Goal: Task Accomplishment & Management: Complete application form

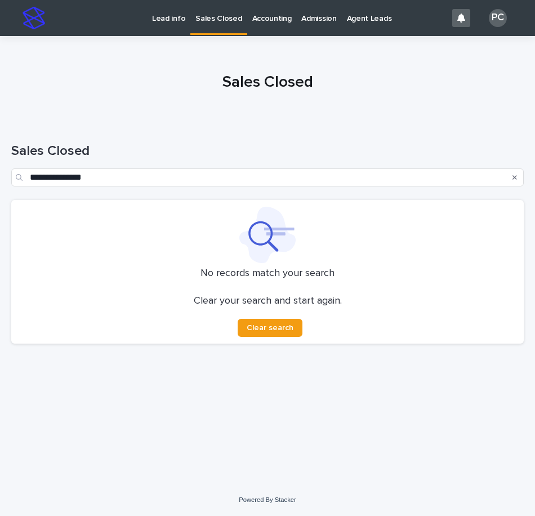
click at [161, 20] on p "Lead info" at bounding box center [168, 12] width 33 height 24
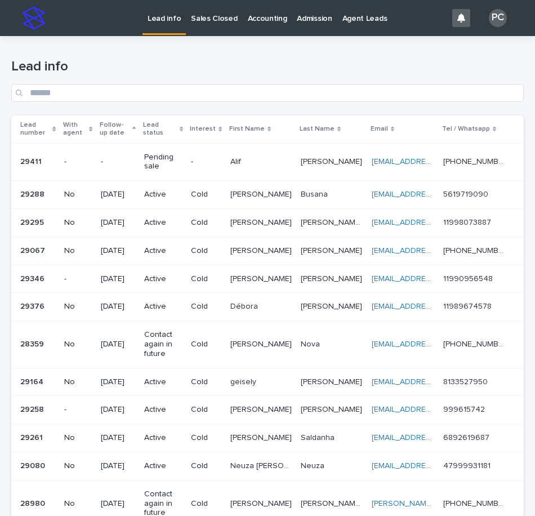
click at [173, 158] on p "Pending sale" at bounding box center [163, 162] width 38 height 19
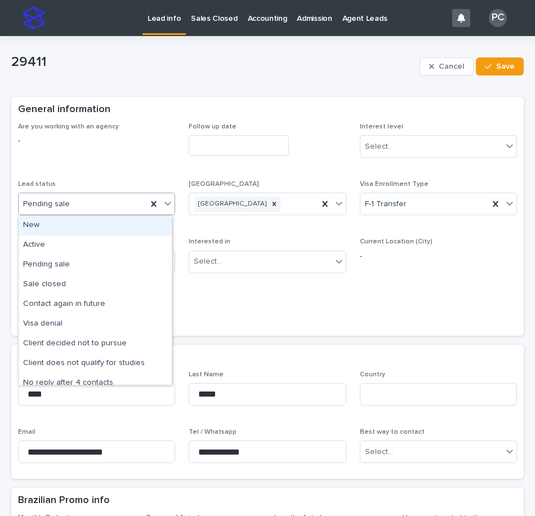
click at [97, 204] on div "Pending sale" at bounding box center [83, 204] width 128 height 19
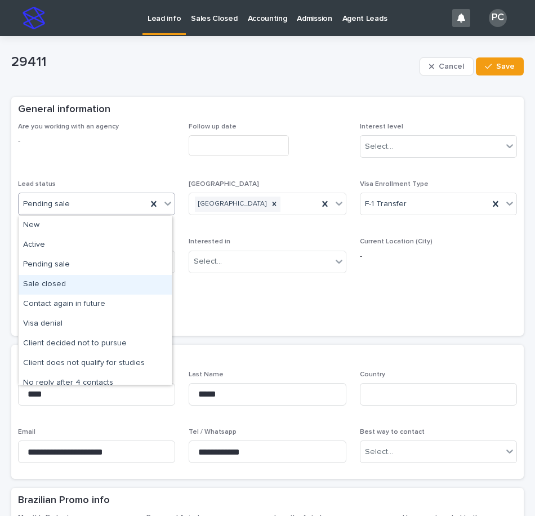
click at [51, 286] on div "Sale closed" at bounding box center [95, 285] width 153 height 20
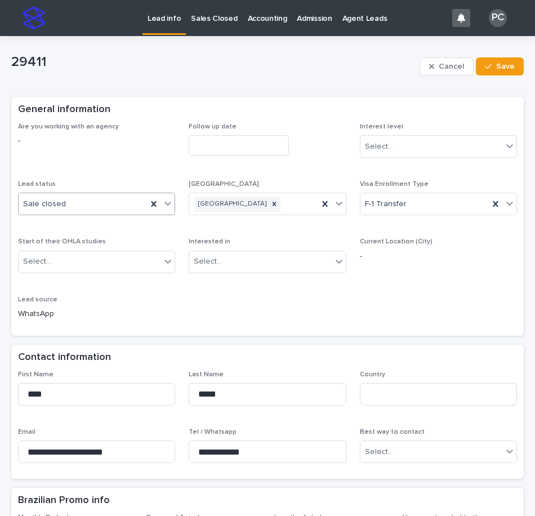
click at [252, 142] on input "text" at bounding box center [239, 145] width 100 height 21
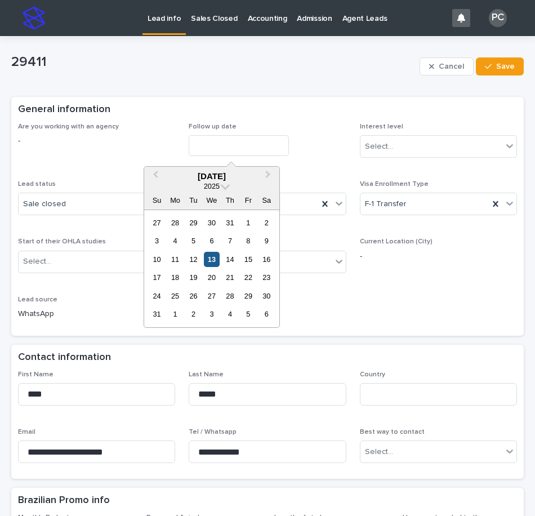
click at [214, 261] on div "13" at bounding box center [211, 259] width 15 height 15
type input "**********"
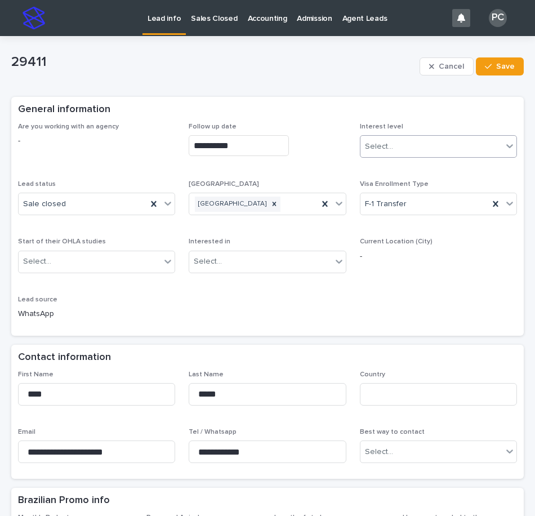
click at [377, 145] on div "Select..." at bounding box center [379, 147] width 28 height 12
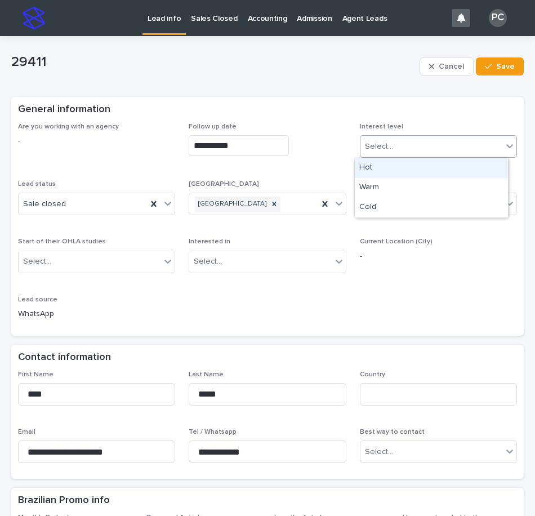
click at [386, 165] on div "Hot" at bounding box center [431, 168] width 153 height 20
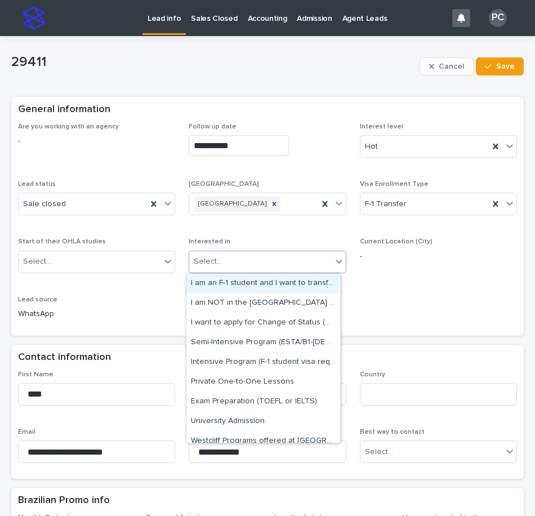
click at [273, 266] on div "Select..." at bounding box center [260, 261] width 142 height 19
click at [243, 280] on div "I am an F-1 student and I want to transfer to OHLA" at bounding box center [262, 284] width 153 height 20
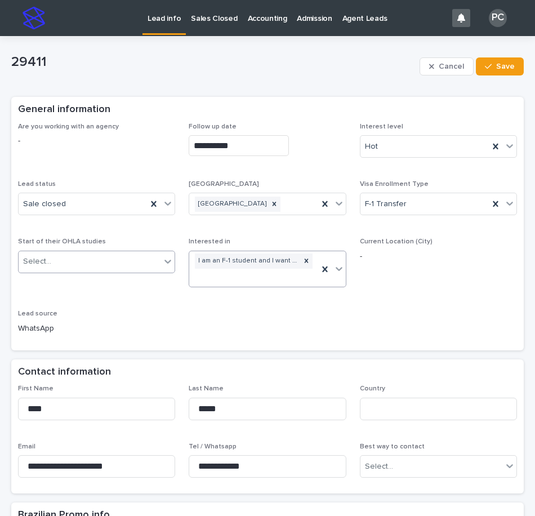
click at [104, 261] on div "Select..." at bounding box center [90, 261] width 142 height 19
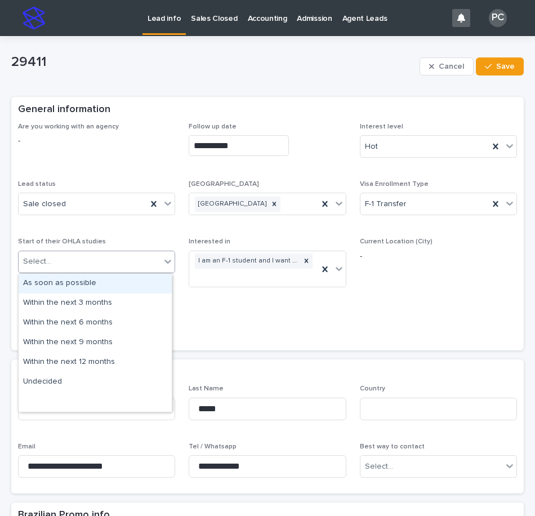
click at [91, 279] on div "As soon as possible" at bounding box center [95, 284] width 153 height 20
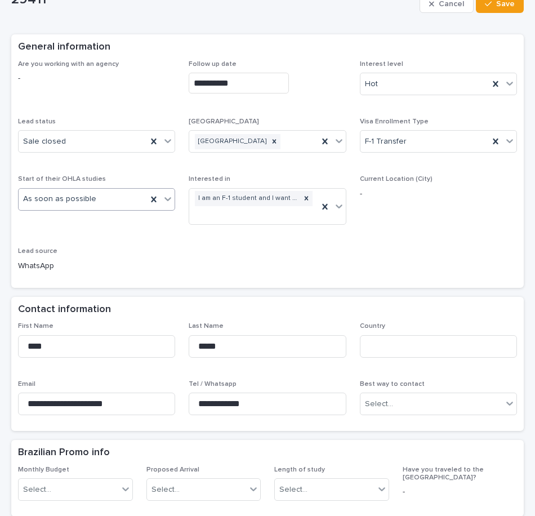
scroll to position [169, 0]
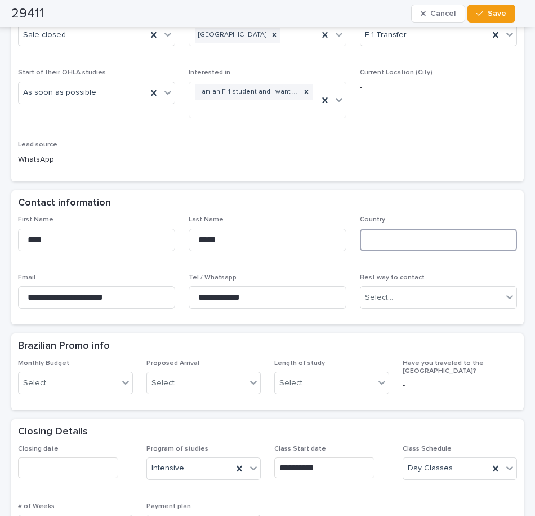
click at [386, 238] on input at bounding box center [438, 240] width 157 height 23
type input "**********"
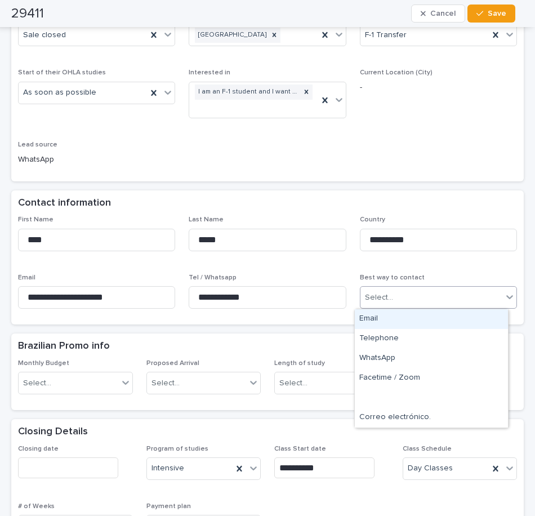
click at [402, 299] on div "Select..." at bounding box center [431, 297] width 142 height 19
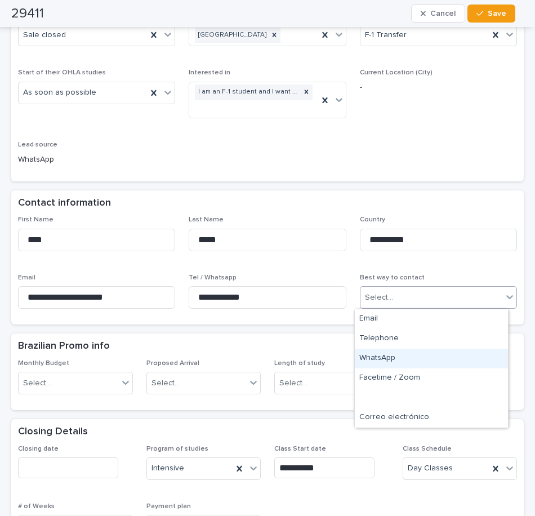
click at [394, 358] on div "WhatsApp" at bounding box center [431, 358] width 153 height 20
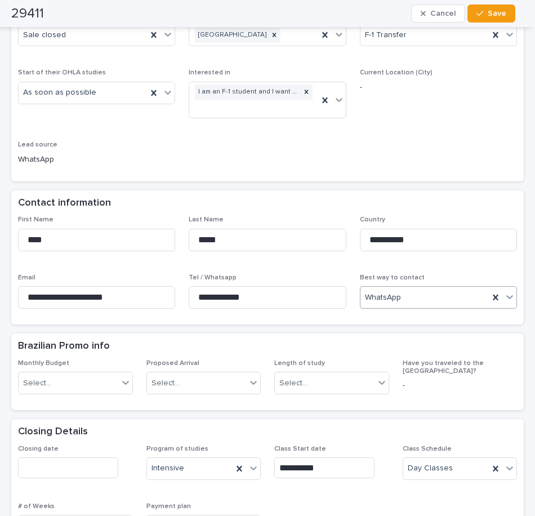
scroll to position [281, 0]
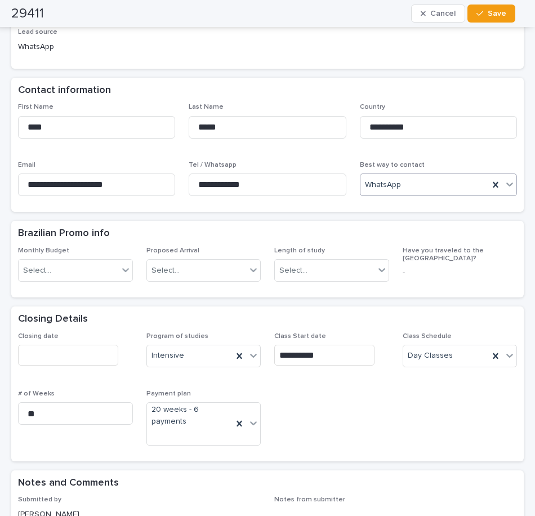
click at [85, 353] on input "text" at bounding box center [68, 354] width 100 height 21
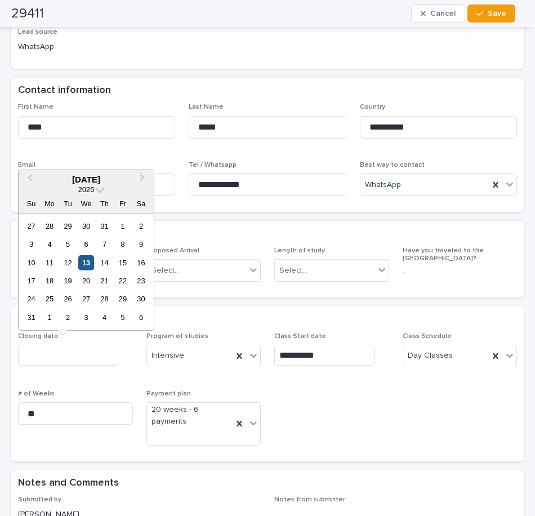
click at [86, 263] on div "13" at bounding box center [85, 262] width 15 height 15
type input "**********"
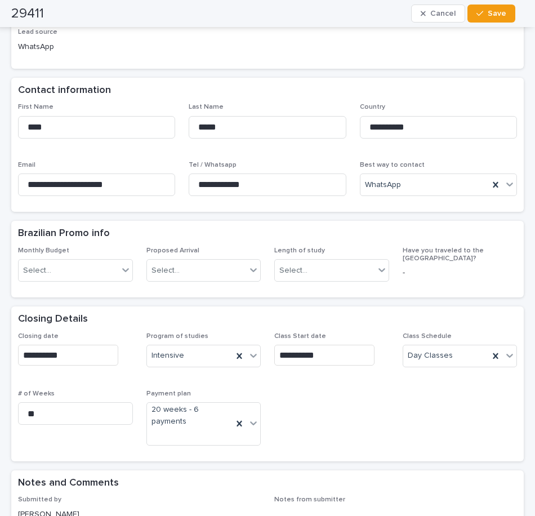
drag, startPoint x: 292, startPoint y: 417, endPoint x: 298, endPoint y: 416, distance: 5.7
click at [297, 416] on div "**********" at bounding box center [267, 393] width 499 height 122
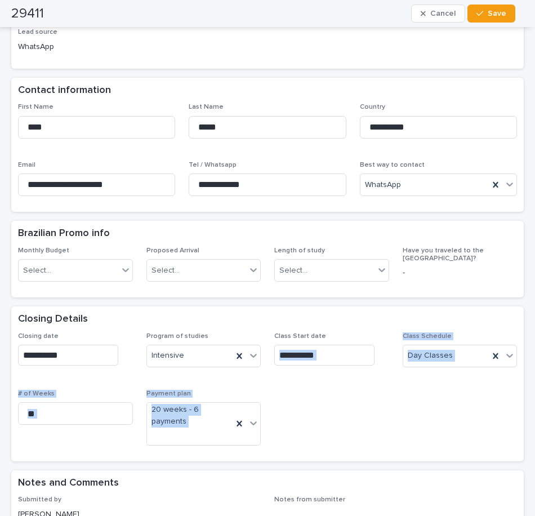
drag, startPoint x: 298, startPoint y: 416, endPoint x: 440, endPoint y: 412, distance: 142.5
click at [440, 412] on div "**********" at bounding box center [267, 393] width 499 height 122
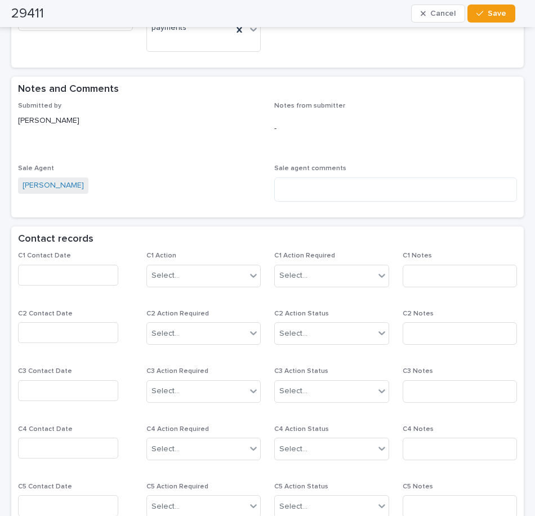
scroll to position [675, 0]
click at [73, 276] on input "text" at bounding box center [68, 274] width 100 height 21
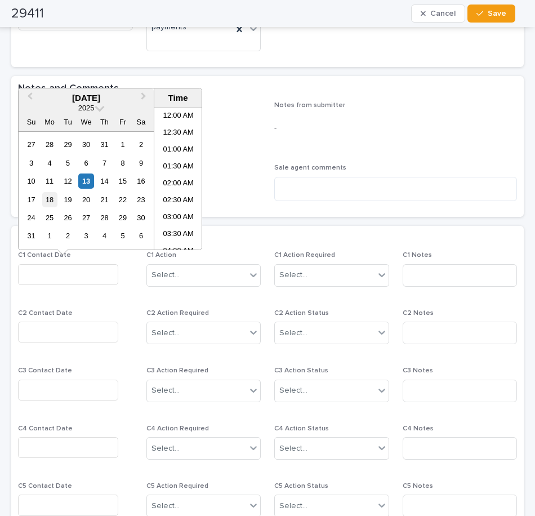
scroll to position [495, 0]
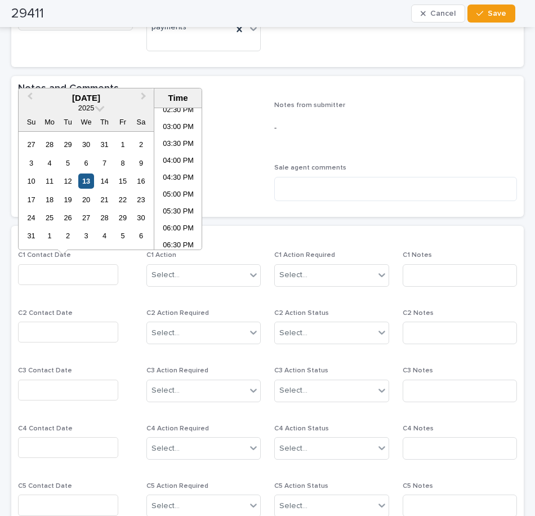
click at [91, 182] on div "13" at bounding box center [85, 180] width 15 height 15
click at [188, 176] on li "04:30 PM" at bounding box center [178, 178] width 48 height 17
type input "**********"
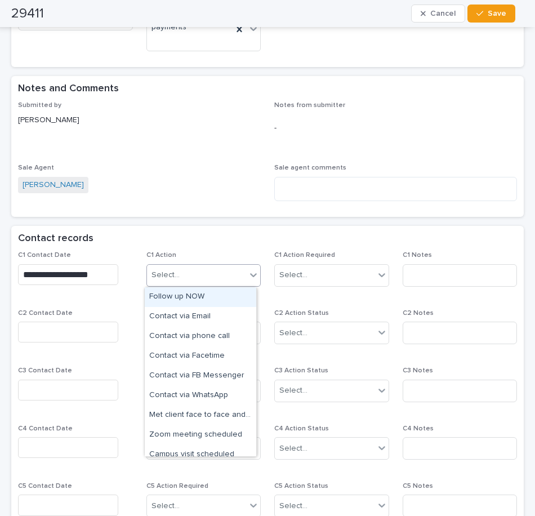
click at [180, 265] on div "Select..." at bounding box center [203, 275] width 115 height 23
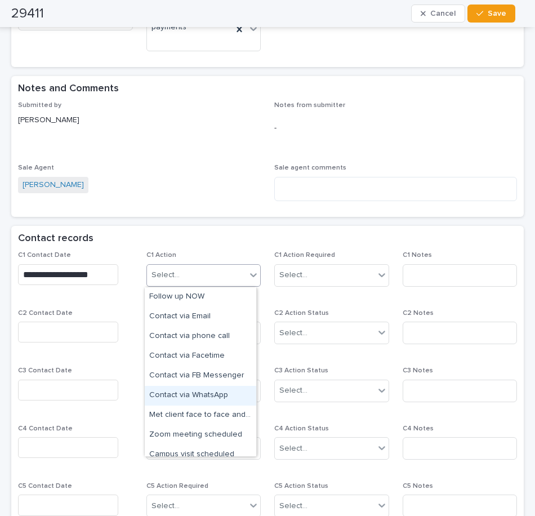
click at [196, 393] on div "Contact via WhatsApp" at bounding box center [200, 396] width 111 height 20
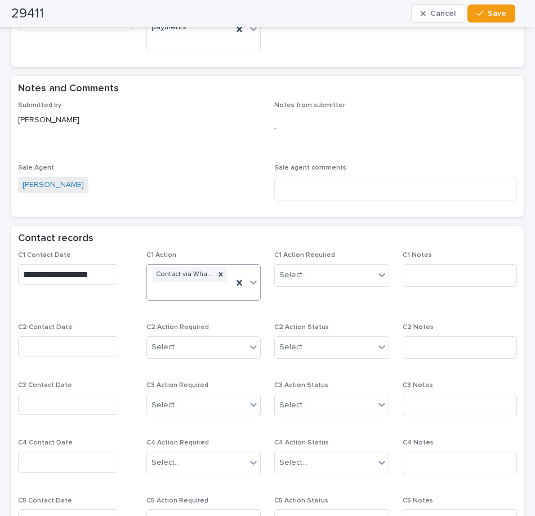
scroll to position [683, 0]
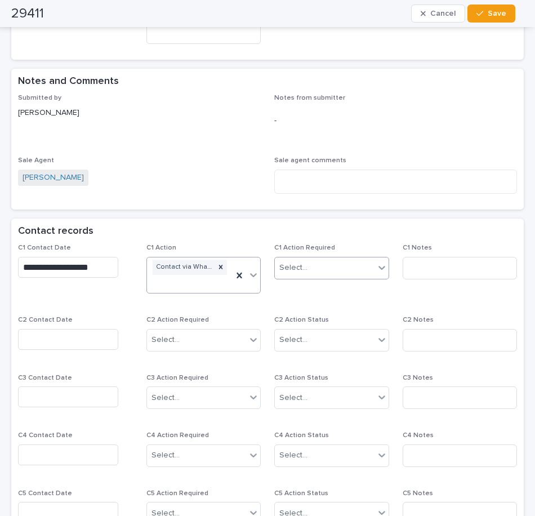
click at [324, 269] on div "Select..." at bounding box center [325, 267] width 100 height 19
click at [328, 303] on div "Completed" at bounding box center [326, 309] width 111 height 20
click at [445, 262] on input at bounding box center [459, 268] width 115 height 23
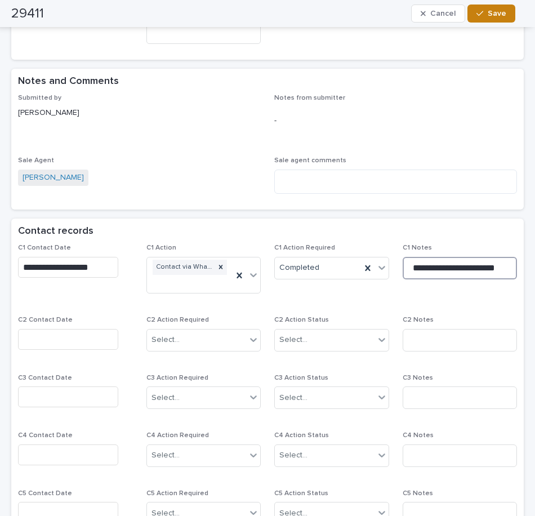
type input "**********"
click at [494, 12] on span "Save" at bounding box center [496, 14] width 19 height 8
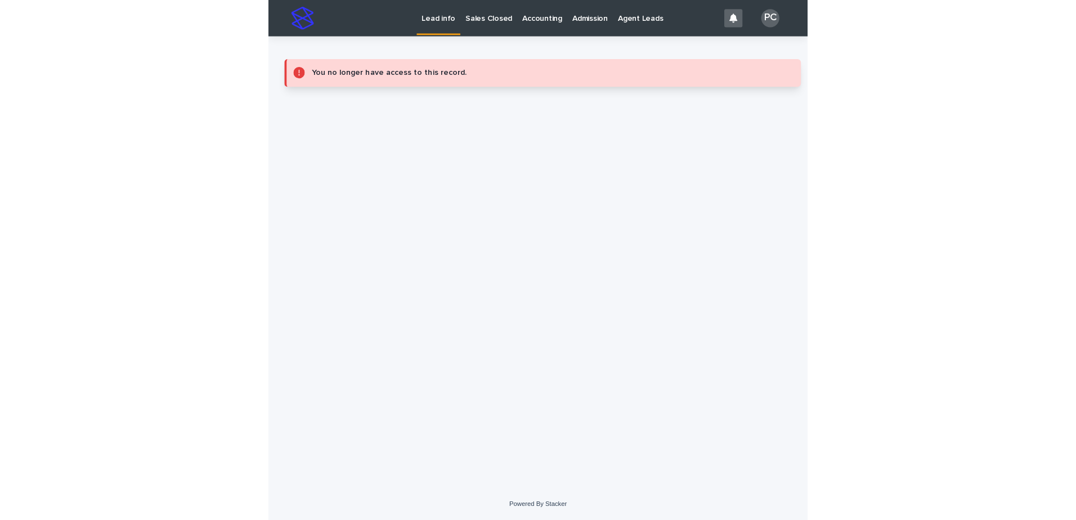
scroll to position [0, 0]
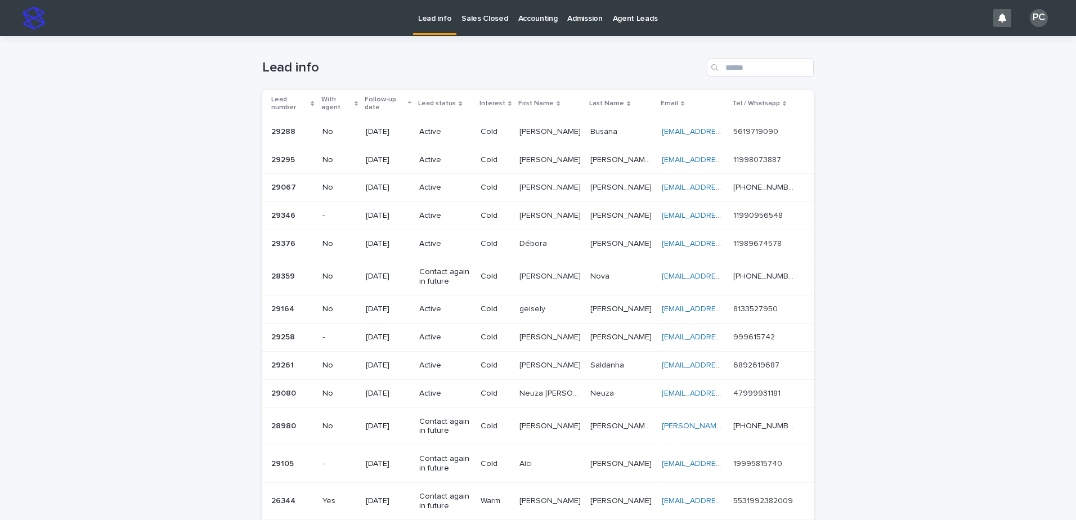
click at [477, 20] on p "Sales Closed" at bounding box center [485, 12] width 46 height 24
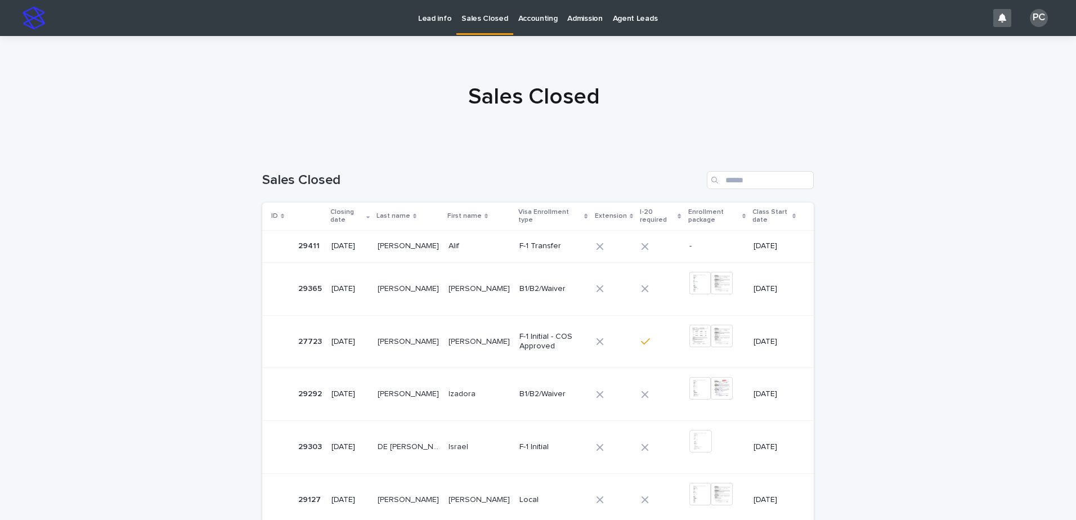
click at [359, 245] on p "[DATE]" at bounding box center [350, 246] width 37 height 10
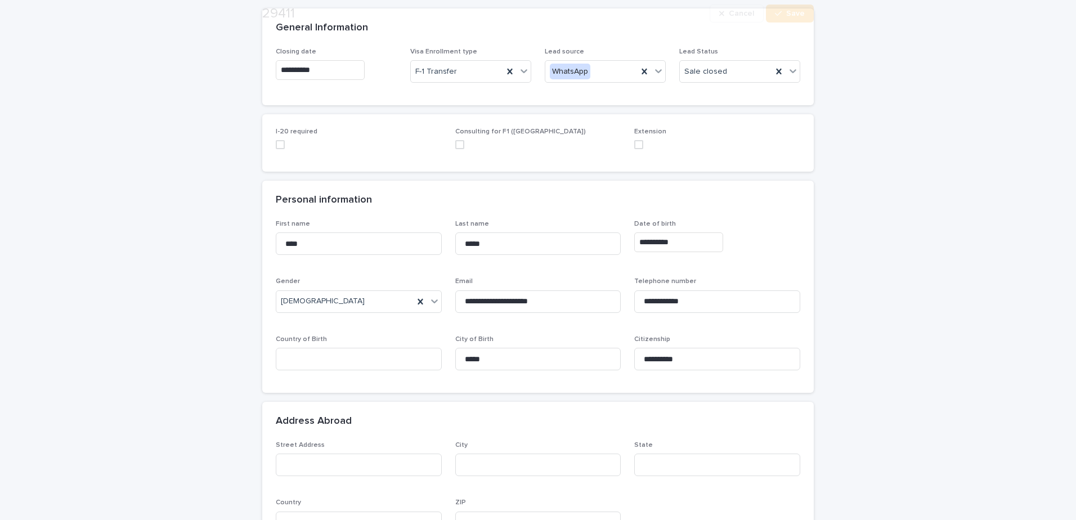
scroll to position [113, 0]
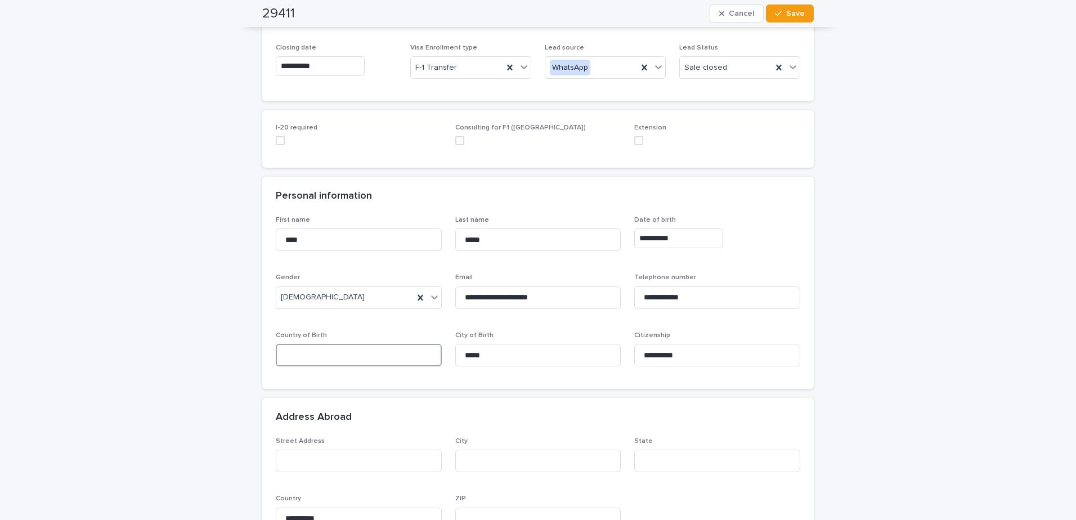
click at [370, 345] on input at bounding box center [359, 355] width 166 height 23
click at [534, 368] on div "**********" at bounding box center [717, 354] width 166 height 44
drag, startPoint x: 721, startPoint y: 358, endPoint x: 659, endPoint y: 359, distance: 61.4
click at [534, 359] on input "**********" at bounding box center [717, 355] width 166 height 23
click at [534, 355] on input "**********" at bounding box center [717, 355] width 166 height 23
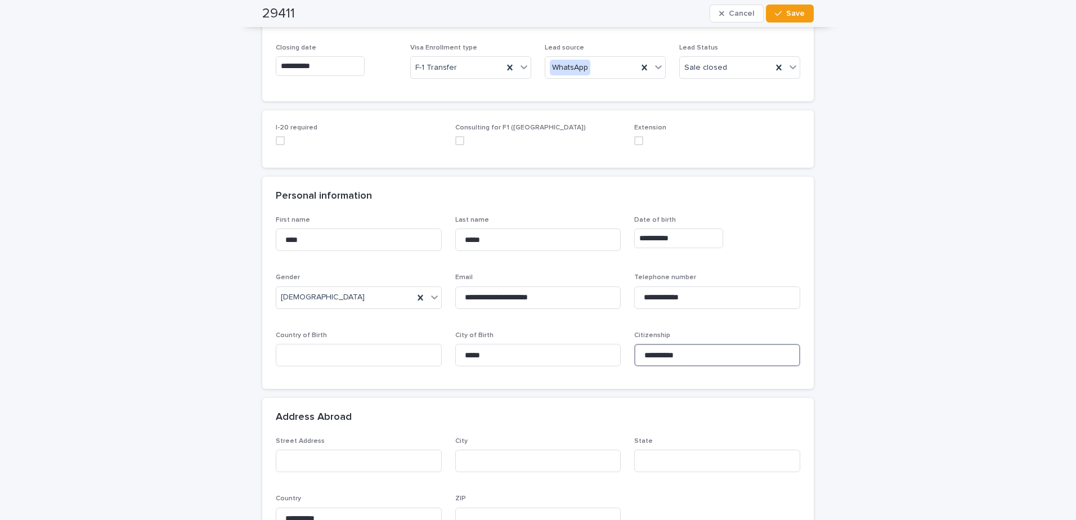
click at [534, 355] on input "**********" at bounding box center [717, 355] width 166 height 23
drag, startPoint x: 704, startPoint y: 352, endPoint x: 640, endPoint y: 355, distance: 63.6
click at [534, 355] on input "**********" at bounding box center [717, 355] width 166 height 23
click at [346, 359] on input at bounding box center [359, 355] width 166 height 23
paste input "**********"
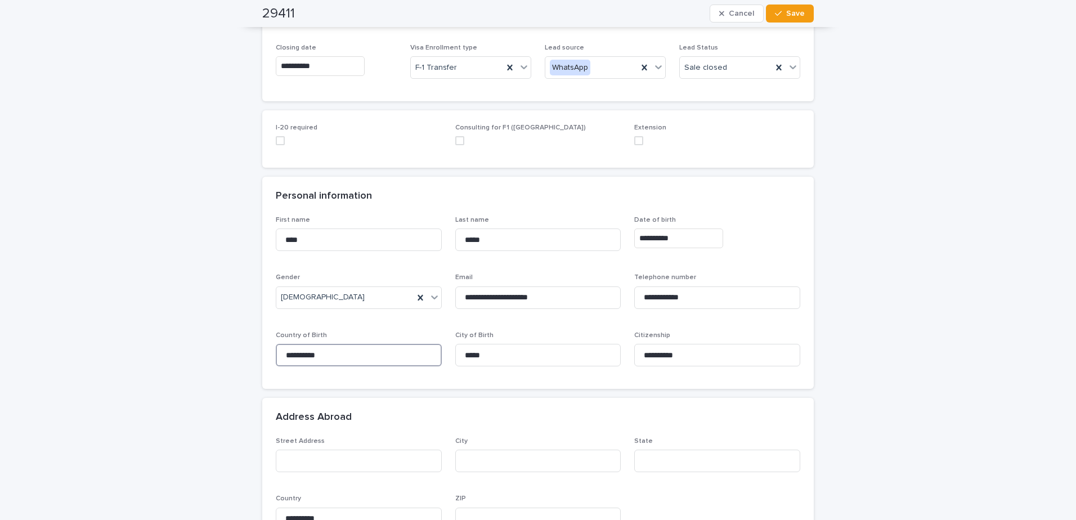
click at [279, 142] on span at bounding box center [280, 140] width 9 height 9
type input "**********"
drag, startPoint x: 834, startPoint y: 298, endPoint x: 862, endPoint y: 310, distance: 29.8
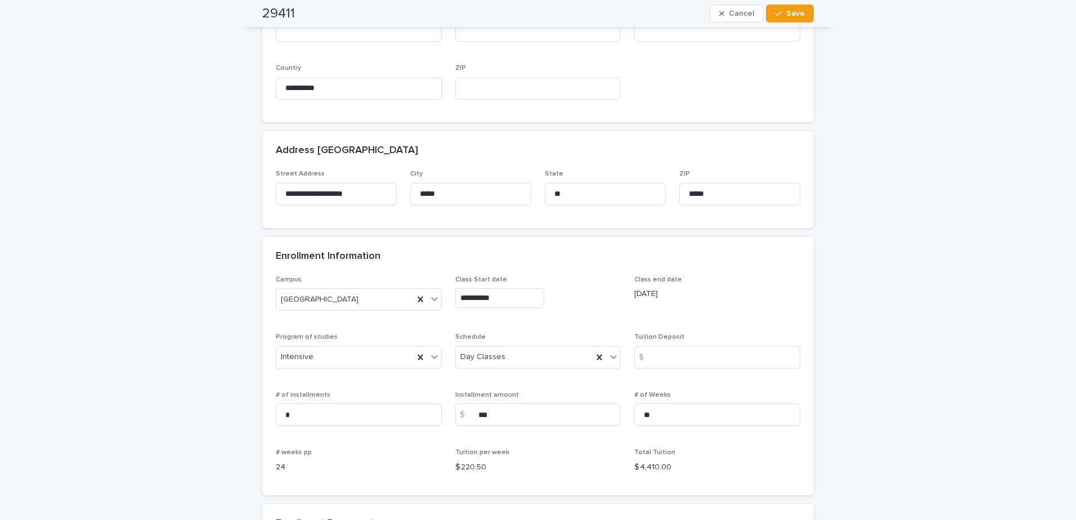
scroll to position [563, 0]
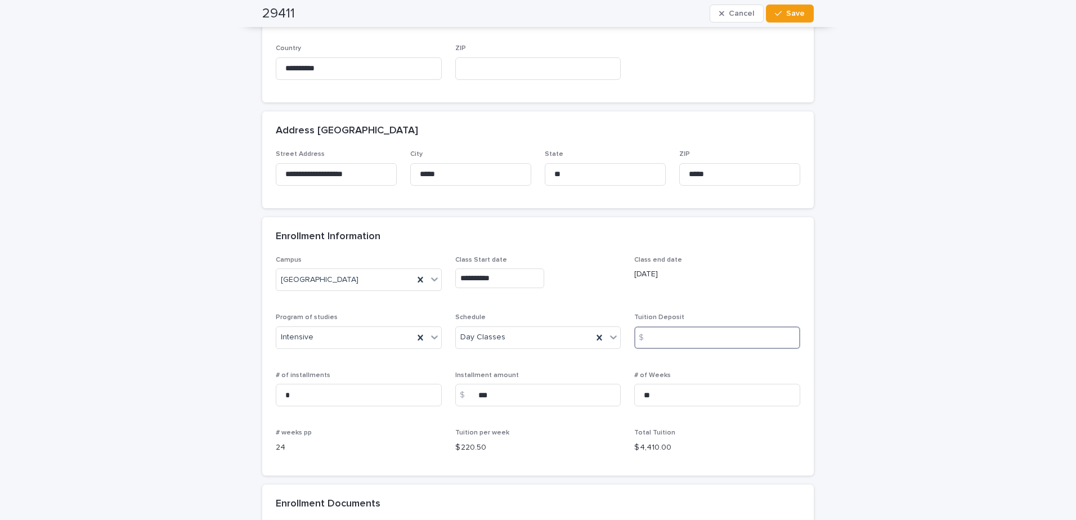
click at [534, 344] on input at bounding box center [717, 337] width 166 height 23
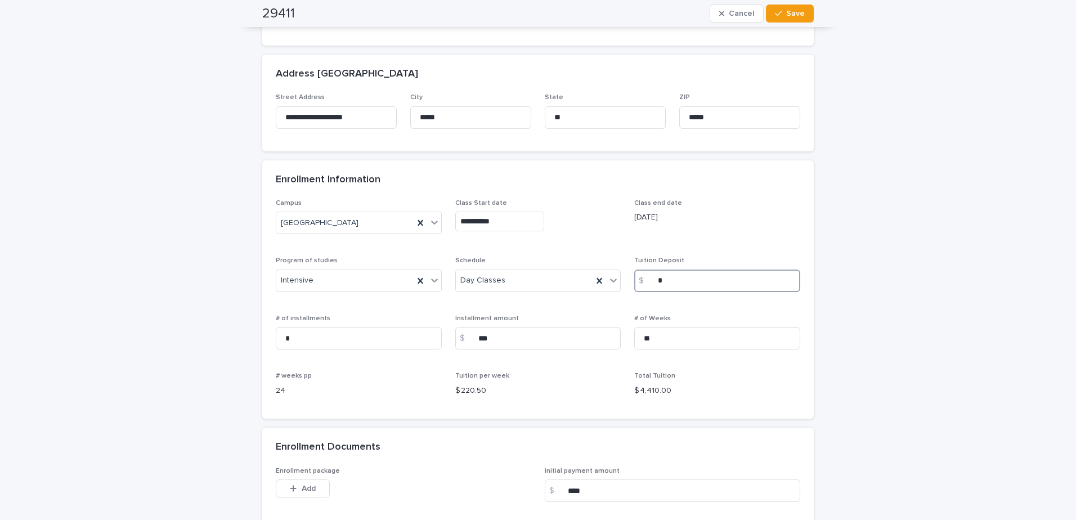
scroll to position [788, 0]
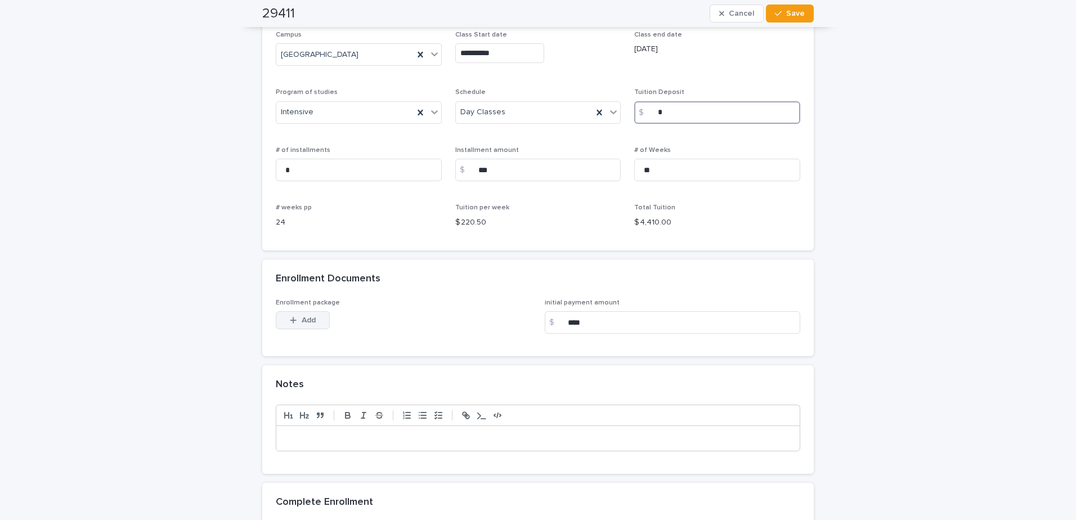
type input "*"
click at [290, 322] on icon "button" at bounding box center [293, 320] width 7 height 8
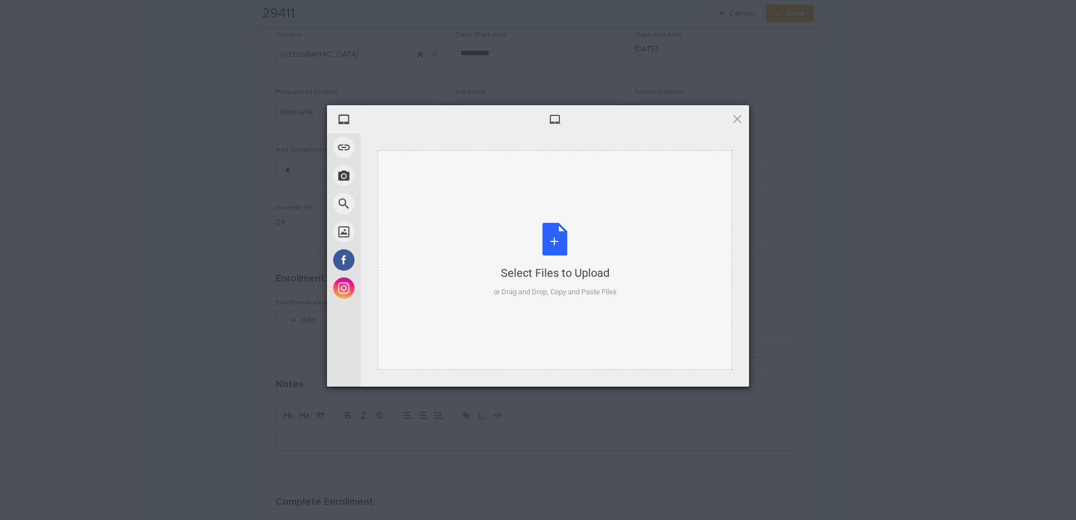
click at [534, 239] on div "Select Files to Upload or Drag and Drop, Copy and Paste Files" at bounding box center [555, 260] width 123 height 75
click at [534, 242] on div "Select Files to Upload or Drag and Drop, Copy and Paste Files" at bounding box center [555, 260] width 123 height 75
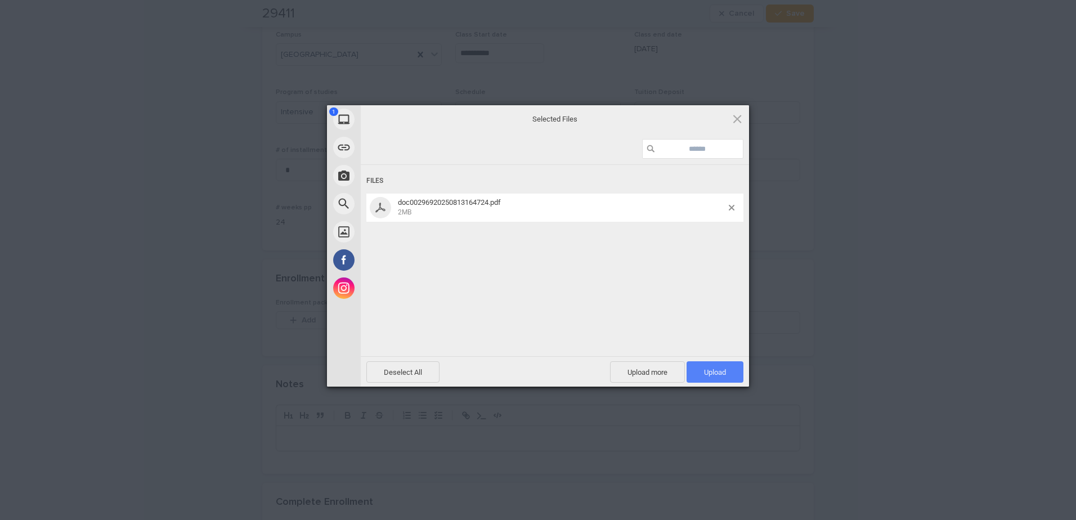
click at [534, 370] on span "Upload 1" at bounding box center [715, 372] width 22 height 8
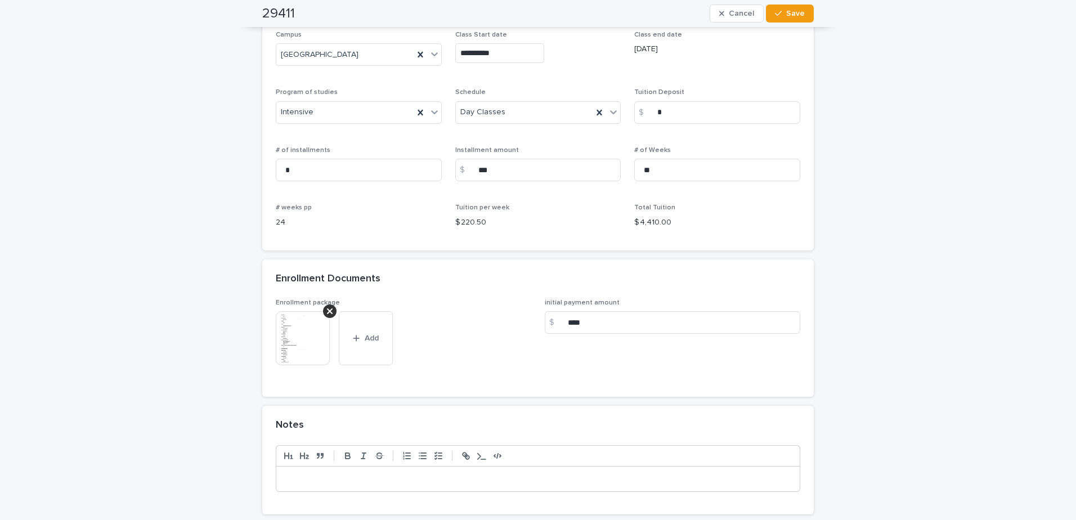
click at [306, 343] on img at bounding box center [303, 338] width 54 height 54
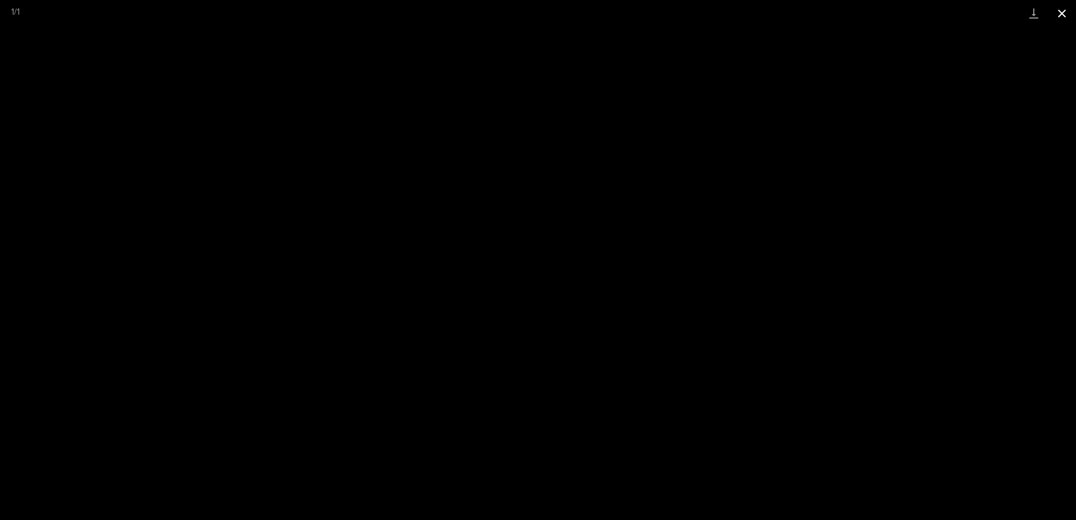
click at [534, 14] on button "Close gallery" at bounding box center [1062, 13] width 28 height 26
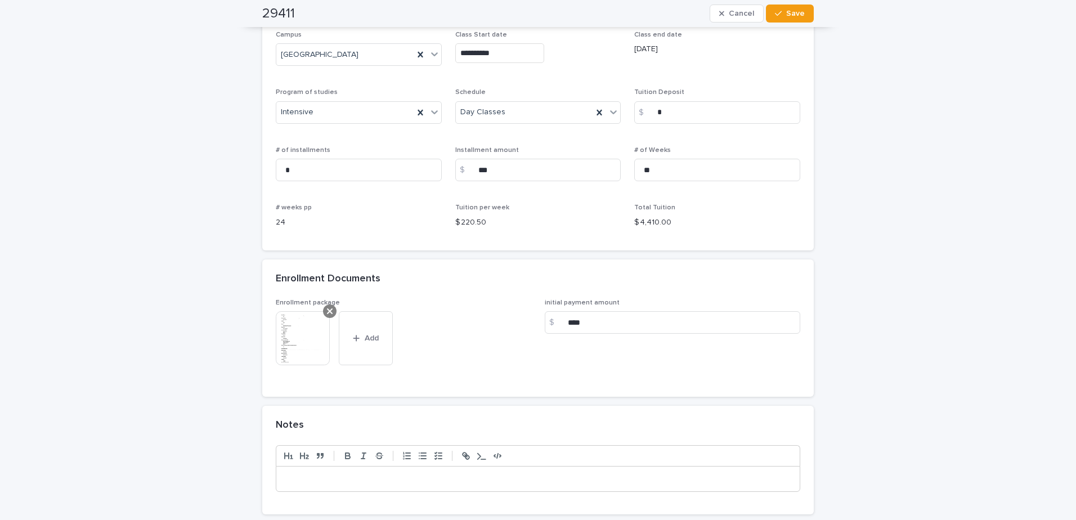
click at [328, 306] on div at bounding box center [330, 312] width 14 height 14
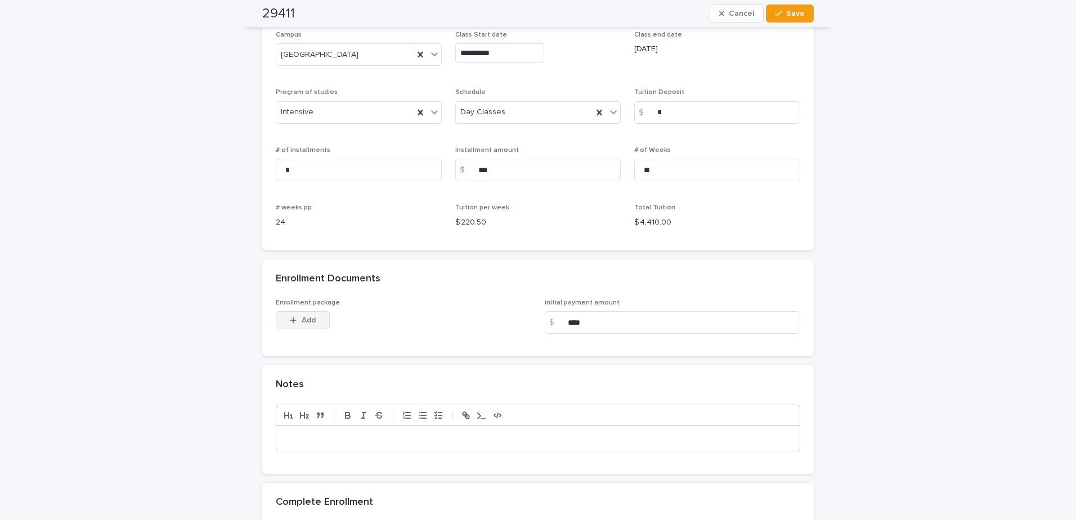
click at [302, 317] on span "Add" at bounding box center [309, 320] width 14 height 8
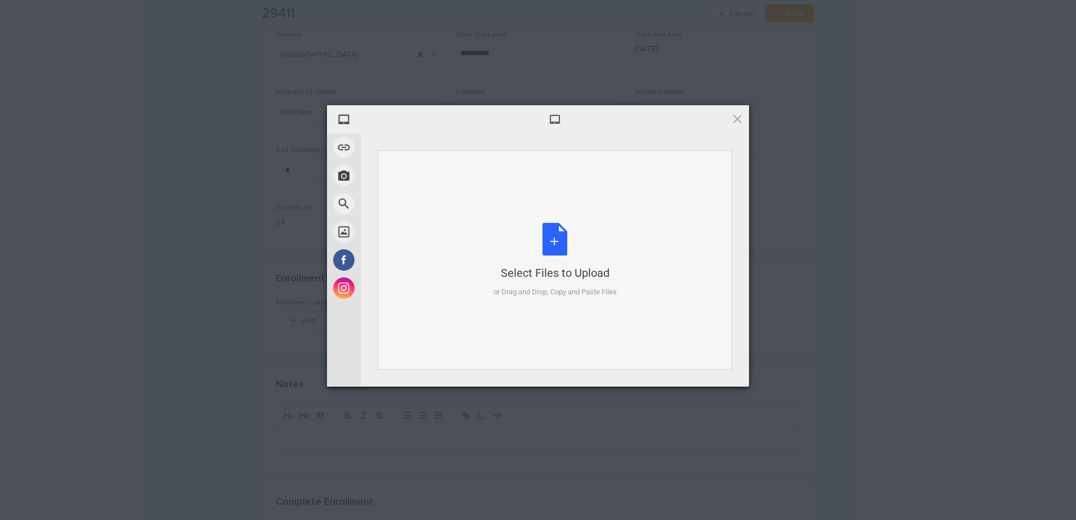
click at [534, 239] on div "Select Files to Upload or Drag and Drop, Copy and Paste Files" at bounding box center [555, 260] width 123 height 75
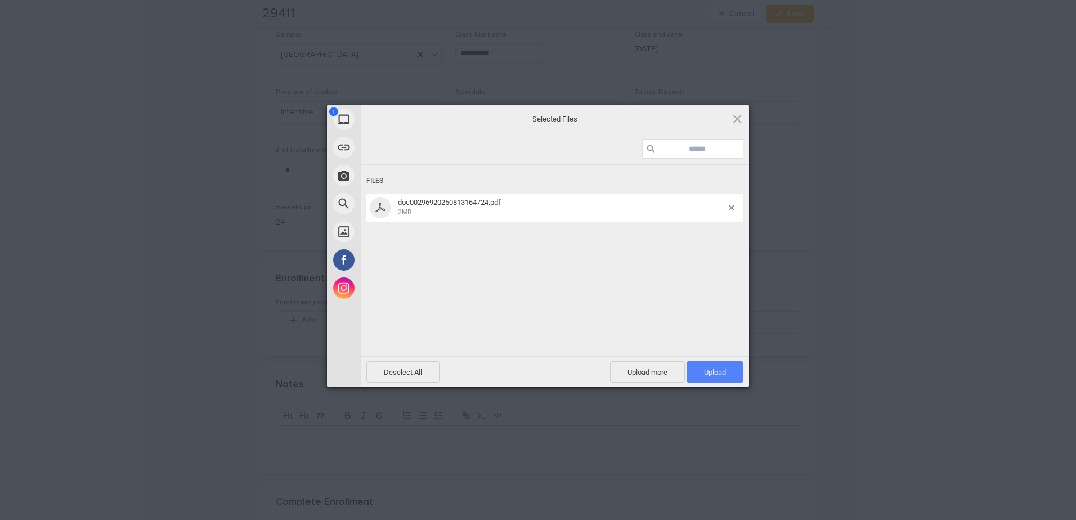
click at [534, 369] on span "Upload 1" at bounding box center [715, 371] width 57 height 21
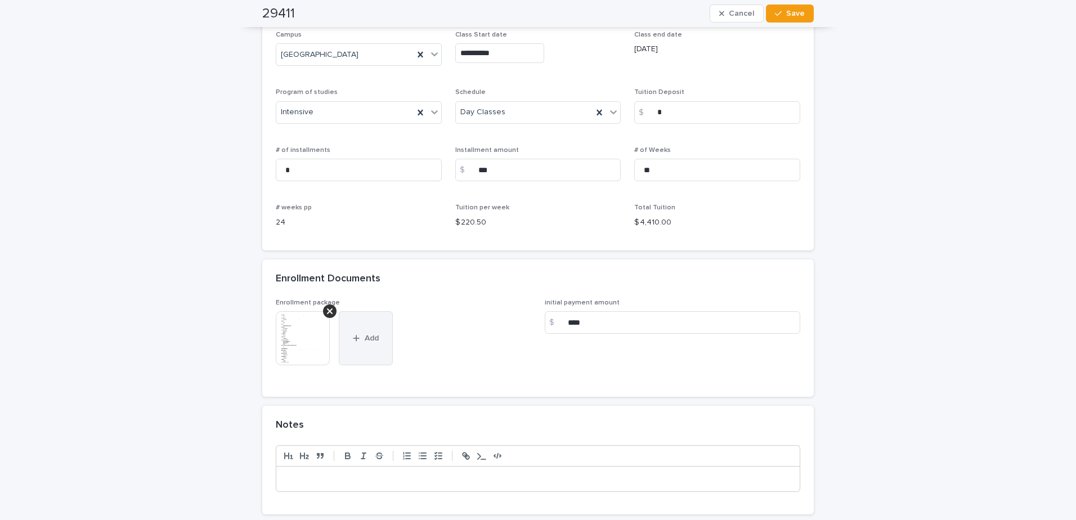
click at [355, 334] on icon "button" at bounding box center [356, 338] width 7 height 8
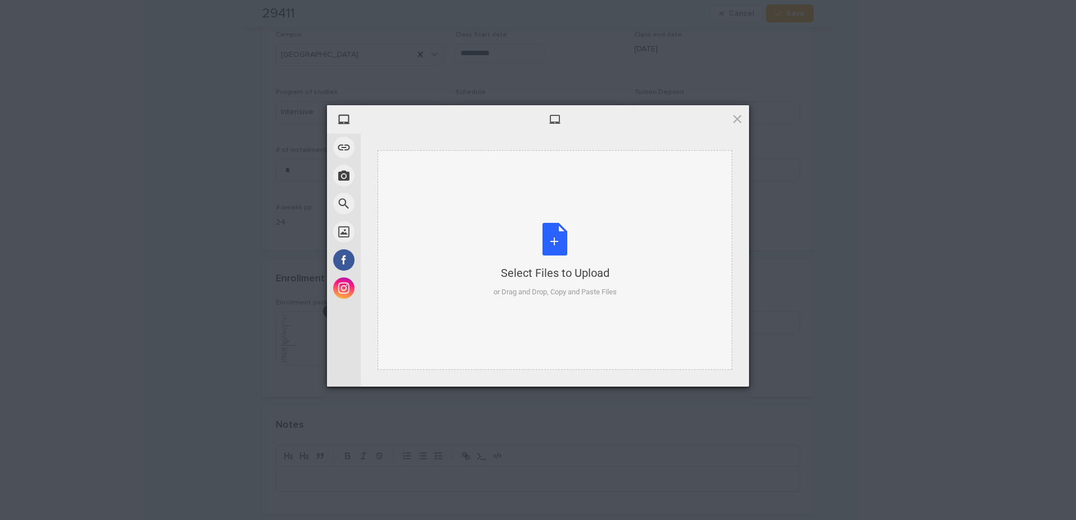
click at [534, 243] on div "Select Files to Upload or Drag and Drop, Copy and Paste Files" at bounding box center [555, 260] width 123 height 75
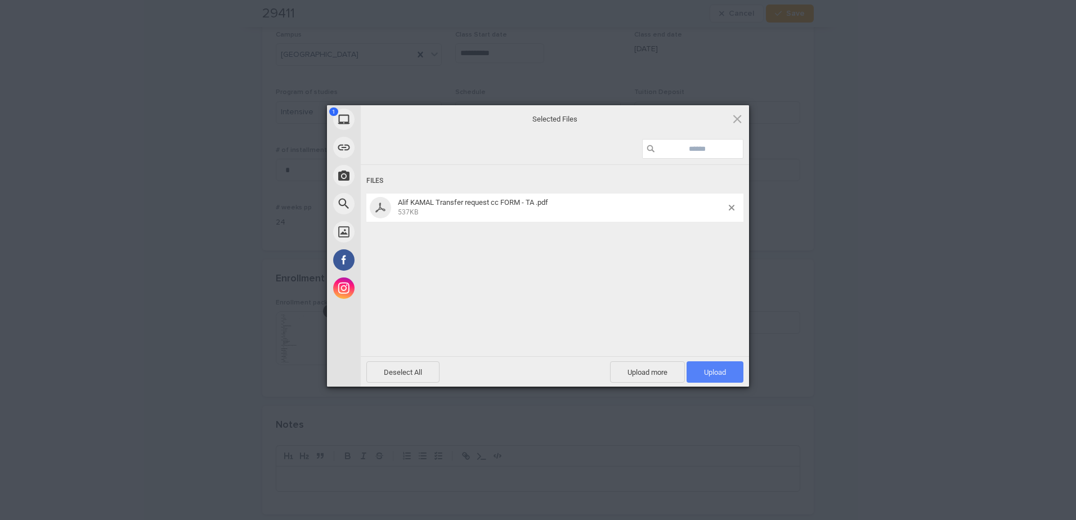
click at [534, 373] on span "Upload 1" at bounding box center [715, 372] width 22 height 8
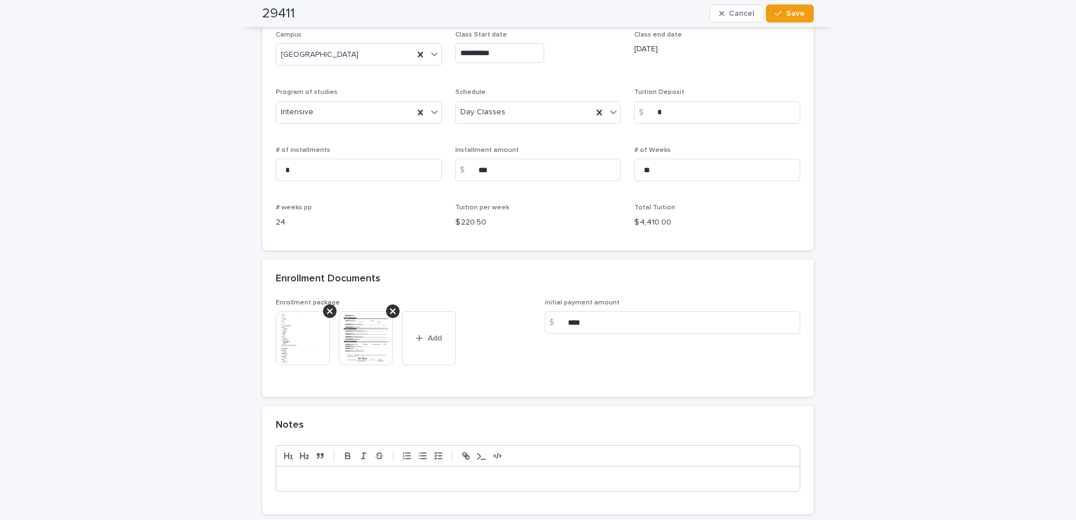
click at [304, 342] on img at bounding box center [303, 338] width 54 height 54
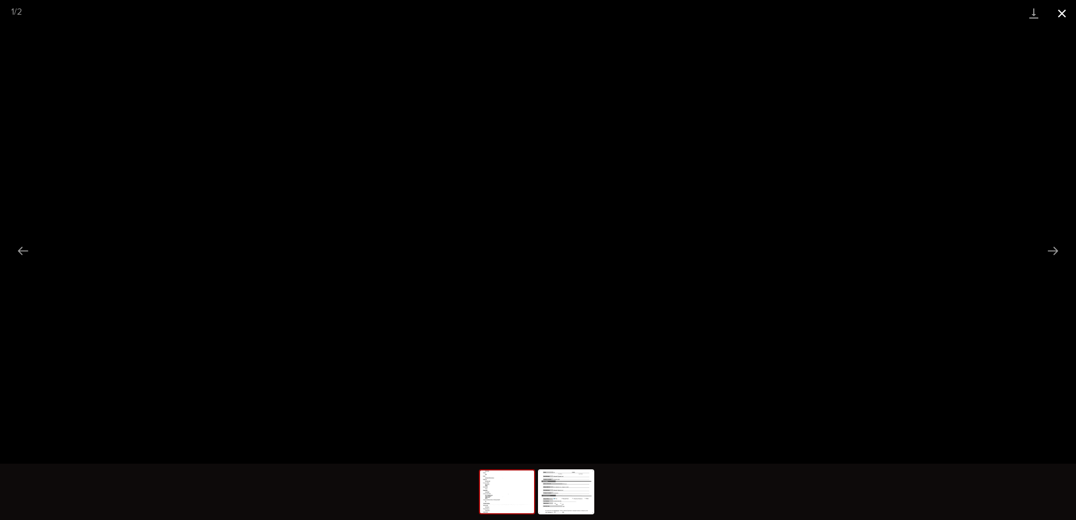
click at [534, 13] on button "Close gallery" at bounding box center [1062, 13] width 28 height 26
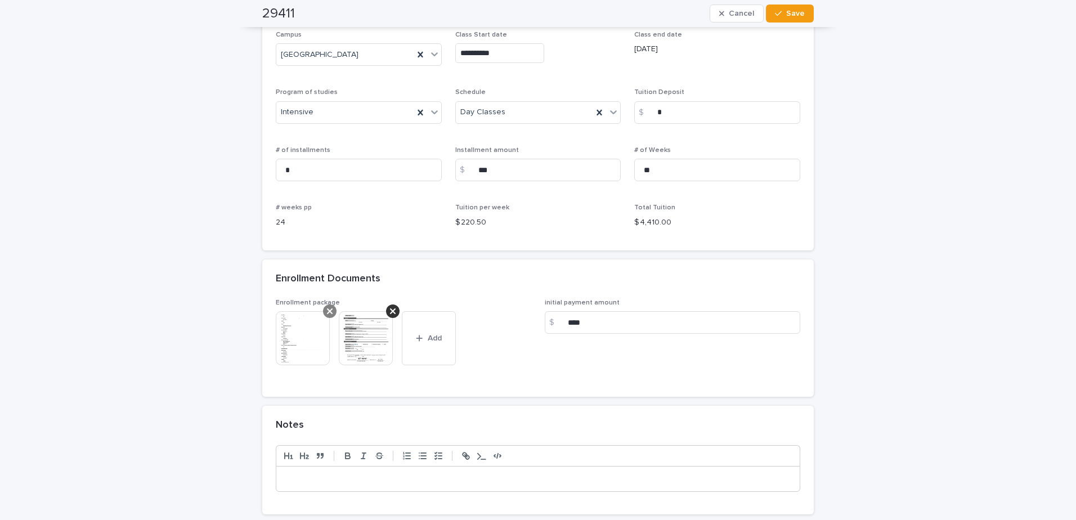
click at [323, 310] on div at bounding box center [330, 312] width 14 height 14
click at [365, 337] on span "Add" at bounding box center [372, 338] width 14 height 8
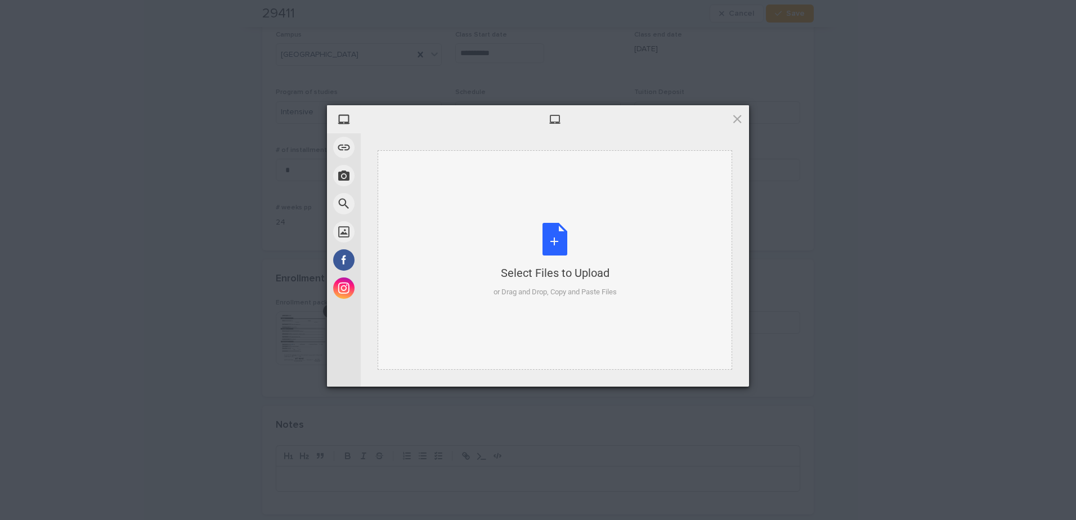
click at [534, 241] on div "Select Files to Upload or Drag and Drop, Copy and Paste Files" at bounding box center [555, 260] width 123 height 75
click at [534, 230] on div "Select Files to Upload or Drag and Drop, Copy and Paste Files" at bounding box center [555, 260] width 123 height 75
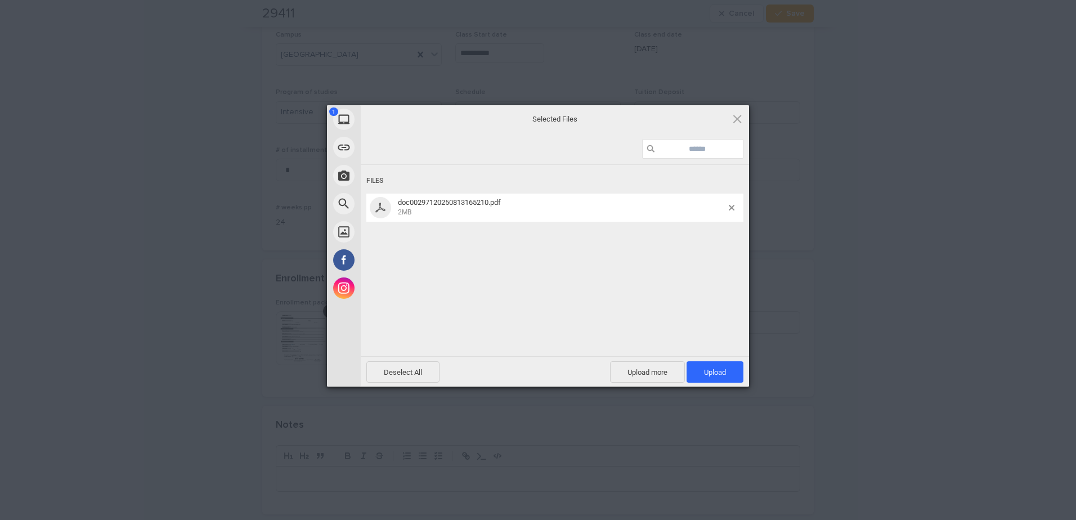
drag, startPoint x: 711, startPoint y: 365, endPoint x: 714, endPoint y: 359, distance: 7.1
click at [534, 360] on div "Deselect All Upload more Upload 1" at bounding box center [555, 371] width 388 height 30
click at [534, 370] on span "Upload 1" at bounding box center [715, 372] width 22 height 8
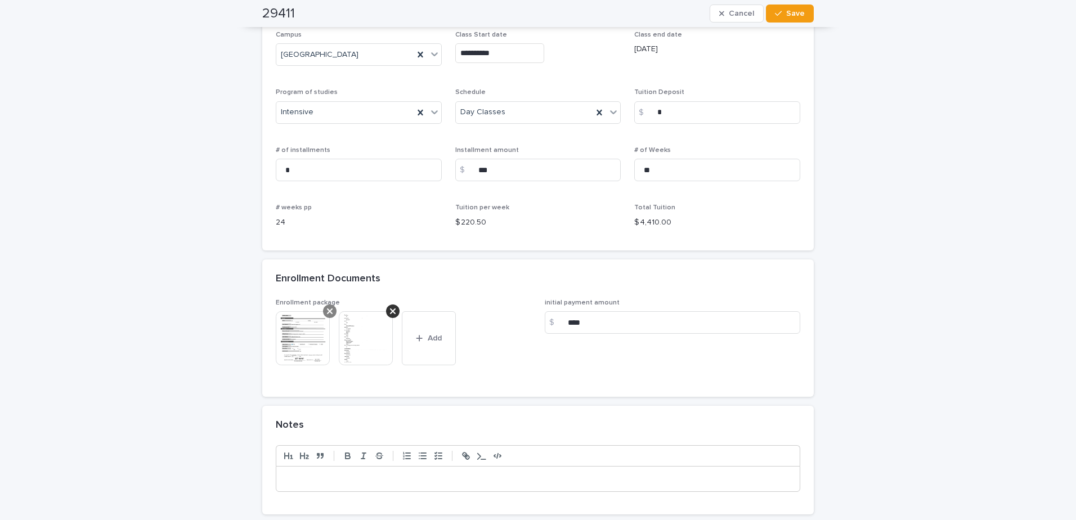
click at [327, 312] on icon at bounding box center [330, 311] width 6 height 6
click at [353, 340] on icon "button" at bounding box center [356, 338] width 7 height 8
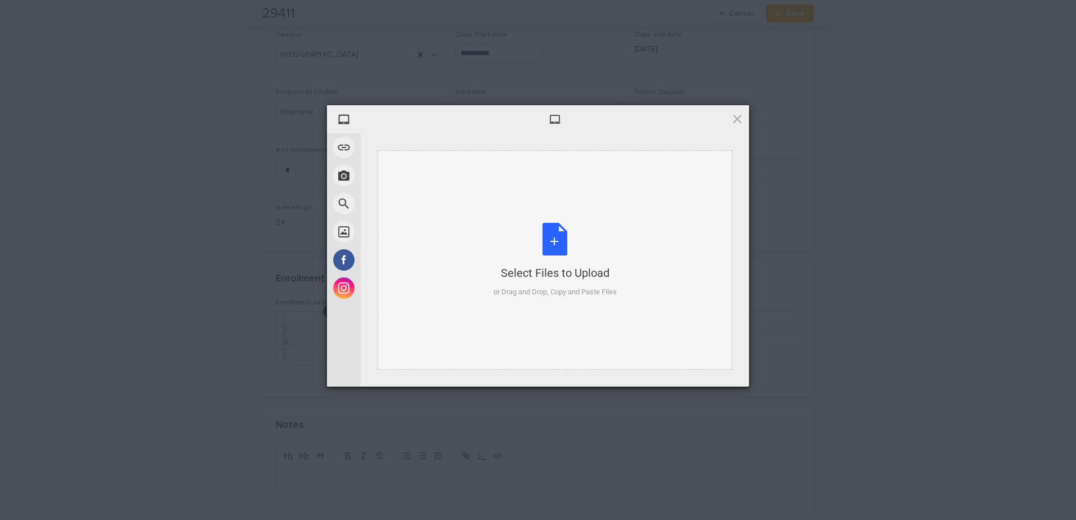
click at [534, 244] on div "Select Files to Upload or Drag and Drop, Copy and Paste Files" at bounding box center [555, 260] width 123 height 75
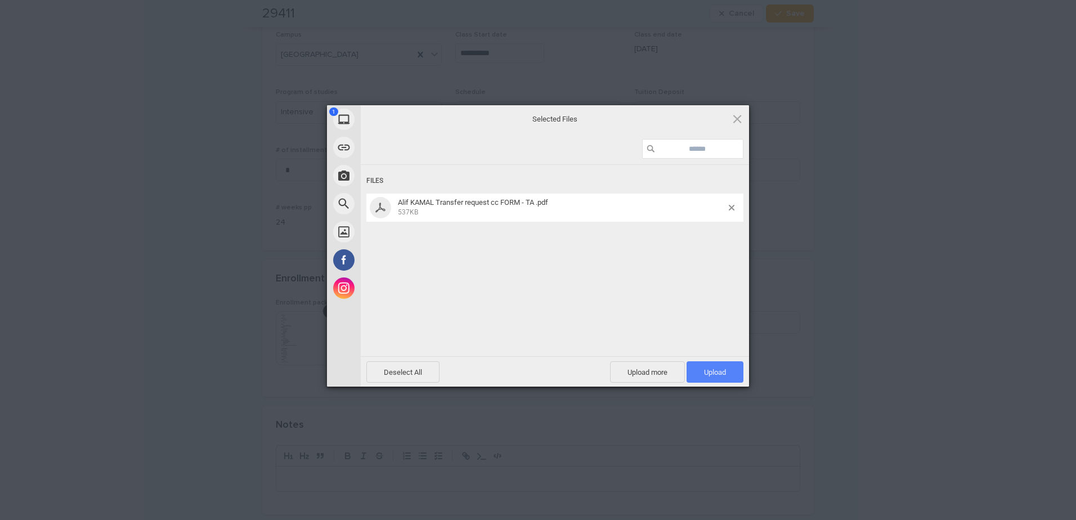
click at [534, 373] on span "Upload 1" at bounding box center [715, 372] width 22 height 8
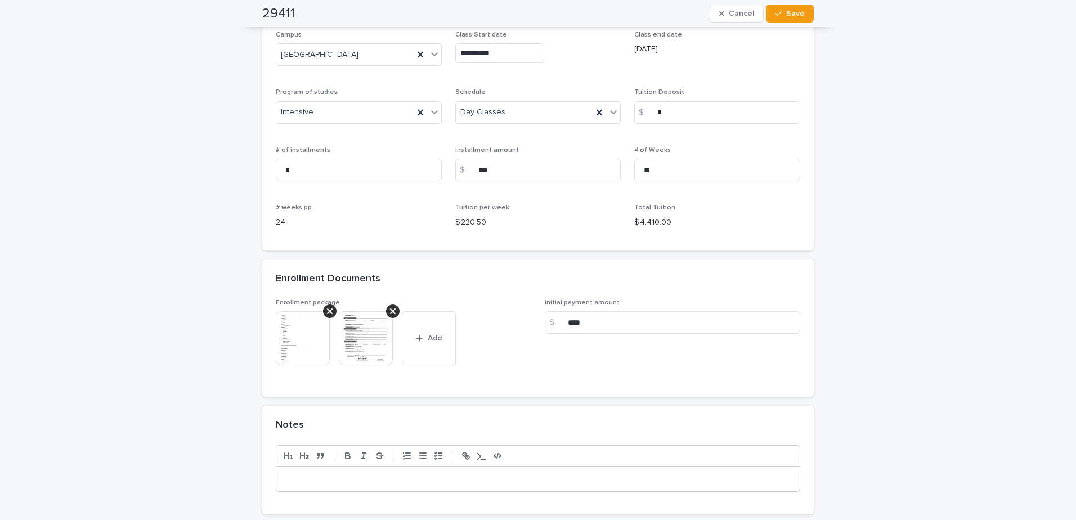
click at [288, 339] on img at bounding box center [303, 338] width 54 height 54
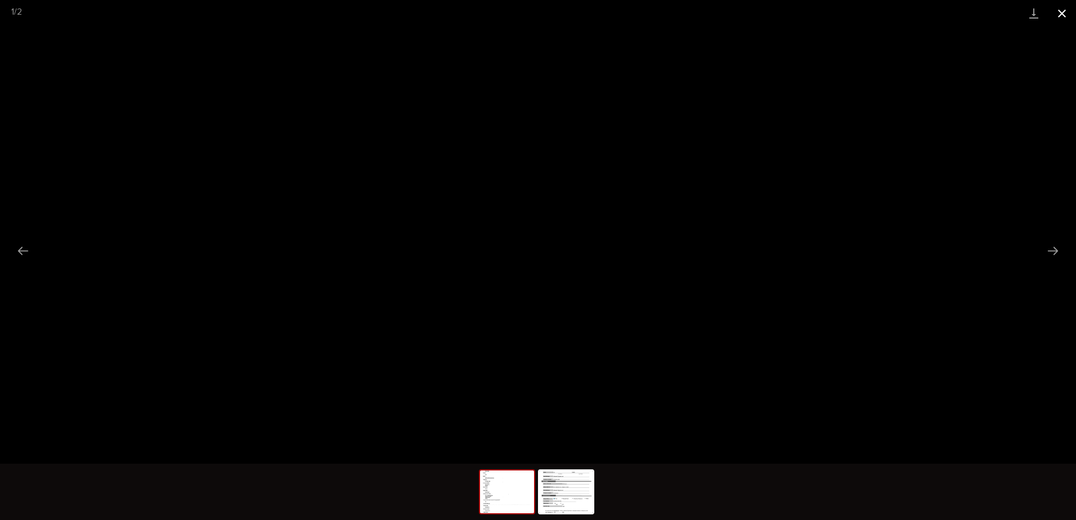
click at [534, 11] on button "Close gallery" at bounding box center [1062, 13] width 28 height 26
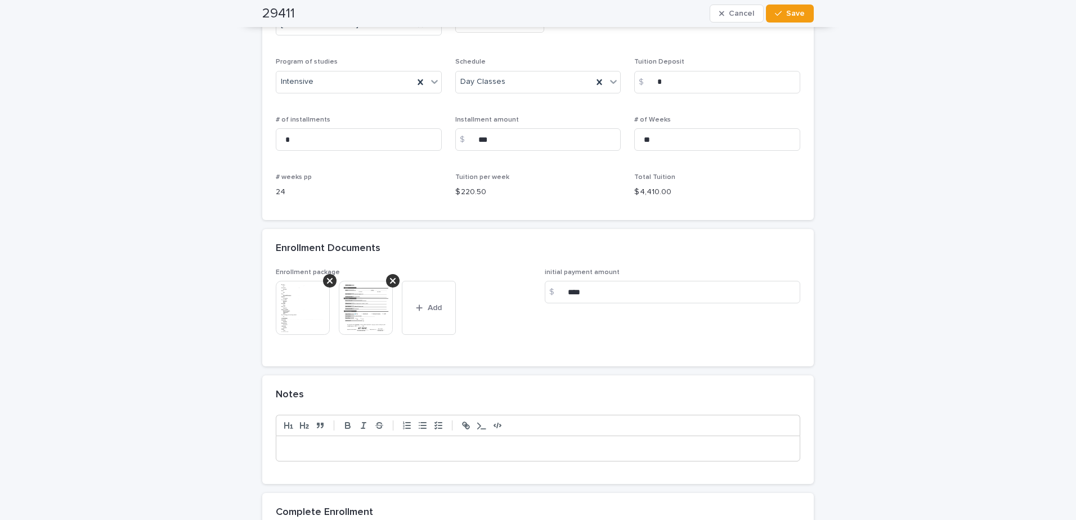
scroll to position [844, 0]
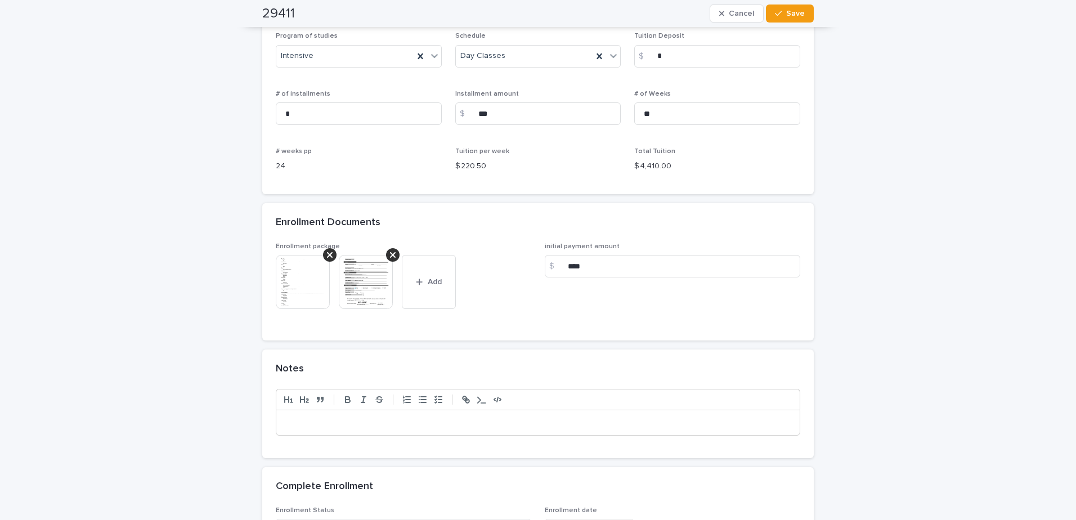
click at [342, 420] on p at bounding box center [538, 422] width 507 height 11
click at [367, 432] on p "**********" at bounding box center [538, 433] width 507 height 11
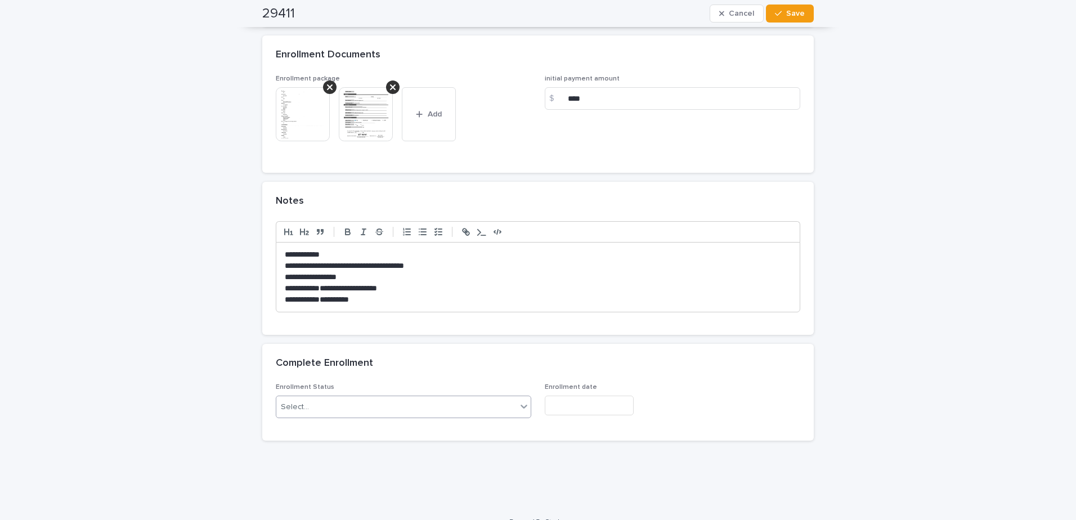
scroll to position [1013, 0]
click at [386, 402] on div "Select..." at bounding box center [396, 406] width 240 height 19
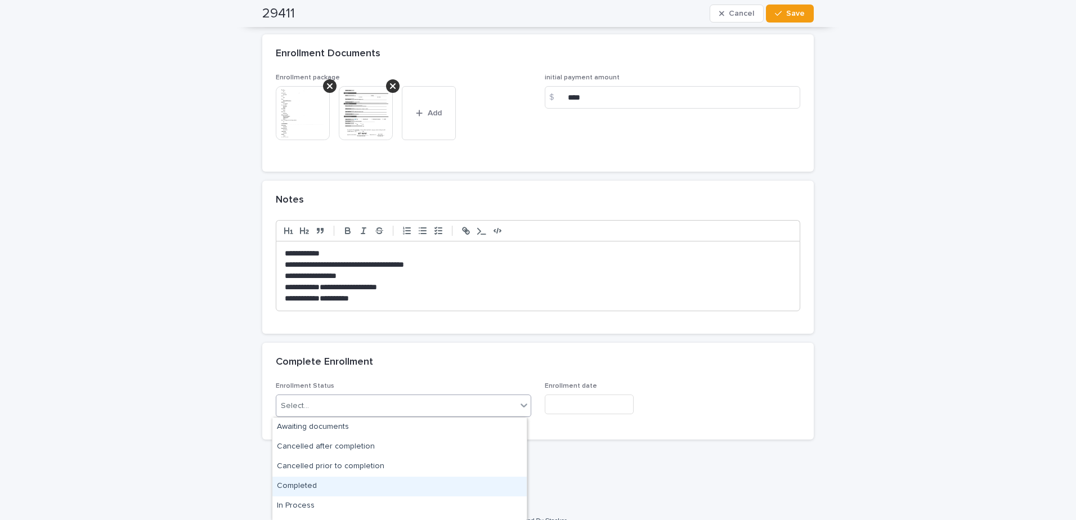
click at [339, 490] on div "Completed" at bounding box center [399, 487] width 254 height 20
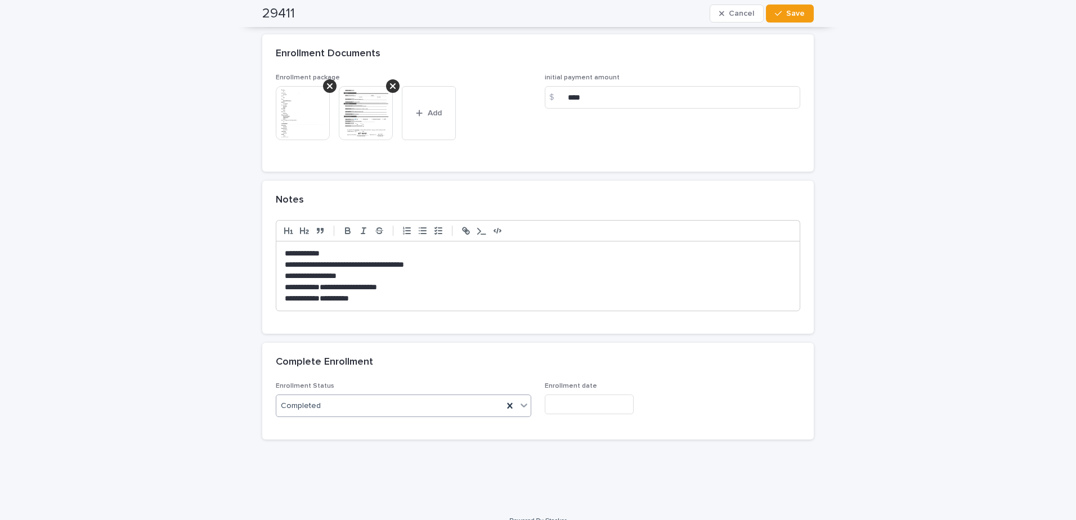
click at [534, 405] on input "text" at bounding box center [589, 405] width 89 height 20
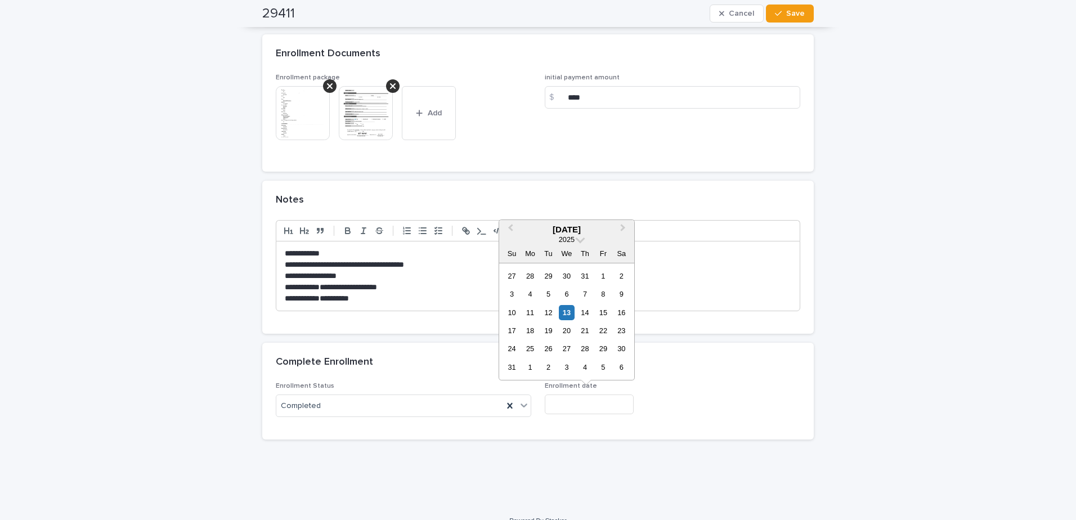
drag, startPoint x: 564, startPoint y: 305, endPoint x: 620, endPoint y: 326, distance: 59.7
click at [534, 305] on div "13" at bounding box center [566, 312] width 15 height 15
type input "**********"
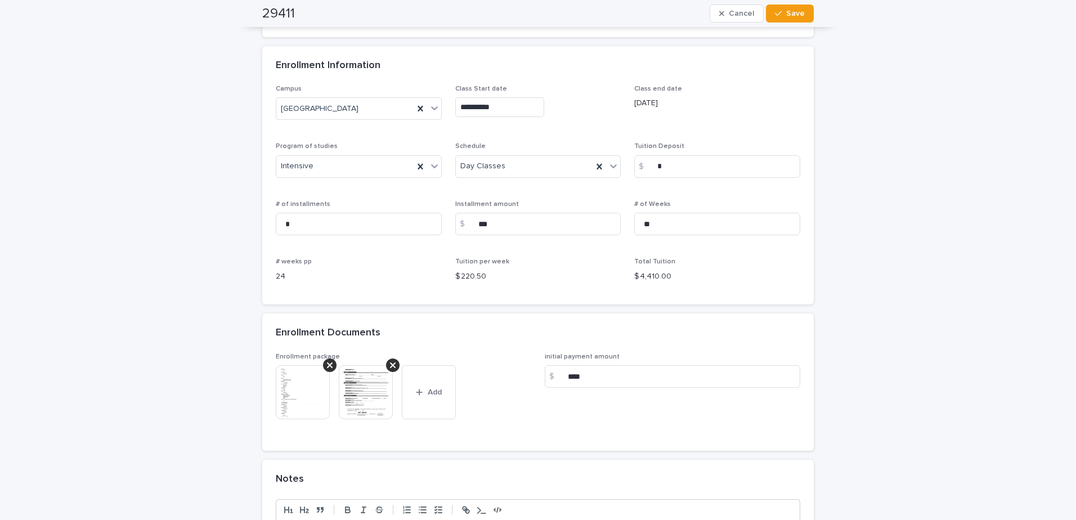
scroll to position [736, 0]
click at [303, 400] on img at bounding box center [303, 391] width 54 height 54
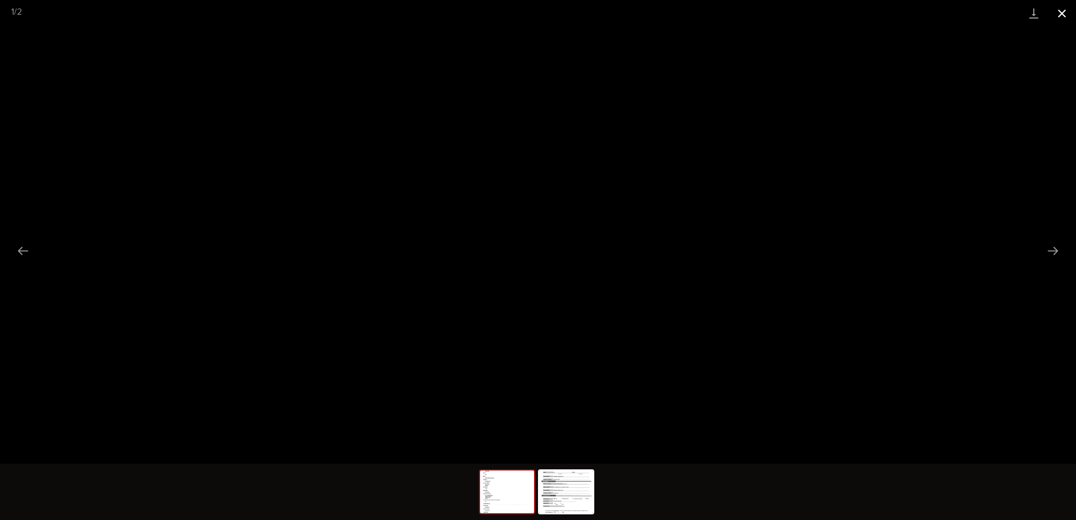
click at [534, 14] on button "Close gallery" at bounding box center [1062, 13] width 28 height 26
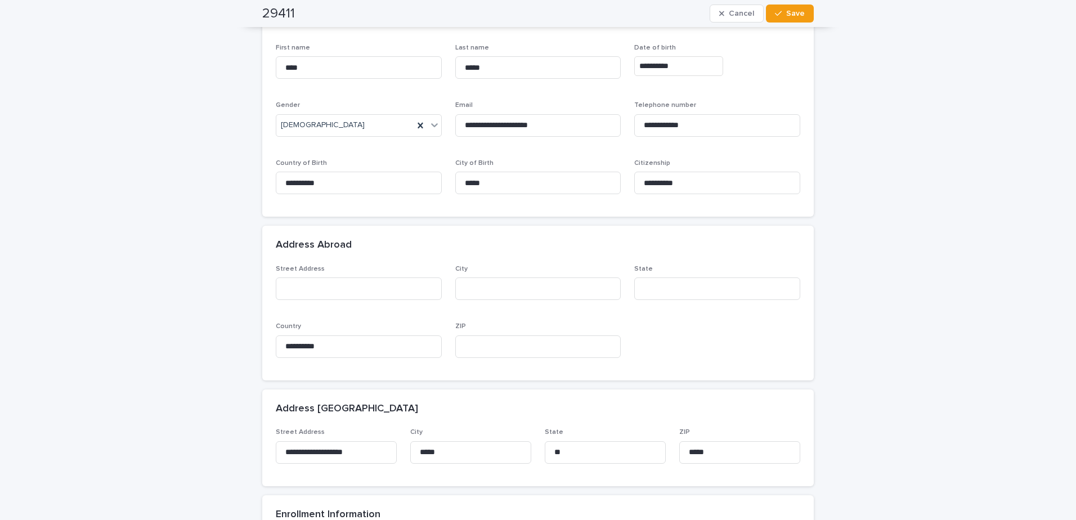
scroll to position [319, 0]
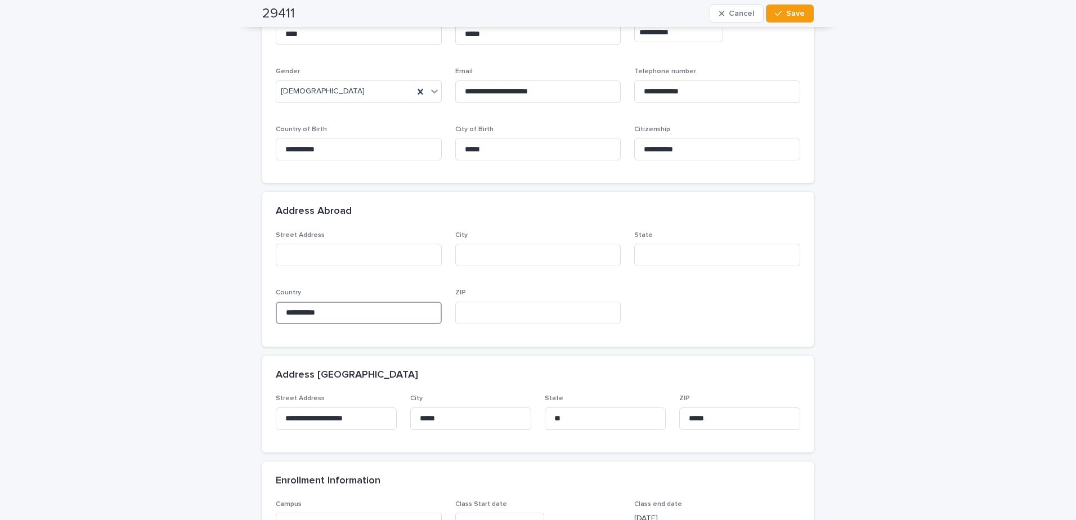
drag, startPoint x: 359, startPoint y: 320, endPoint x: 281, endPoint y: 326, distance: 77.9
click at [281, 326] on div "**********" at bounding box center [359, 311] width 166 height 44
click at [534, 374] on div "**********" at bounding box center [538, 458] width 1076 height 1482
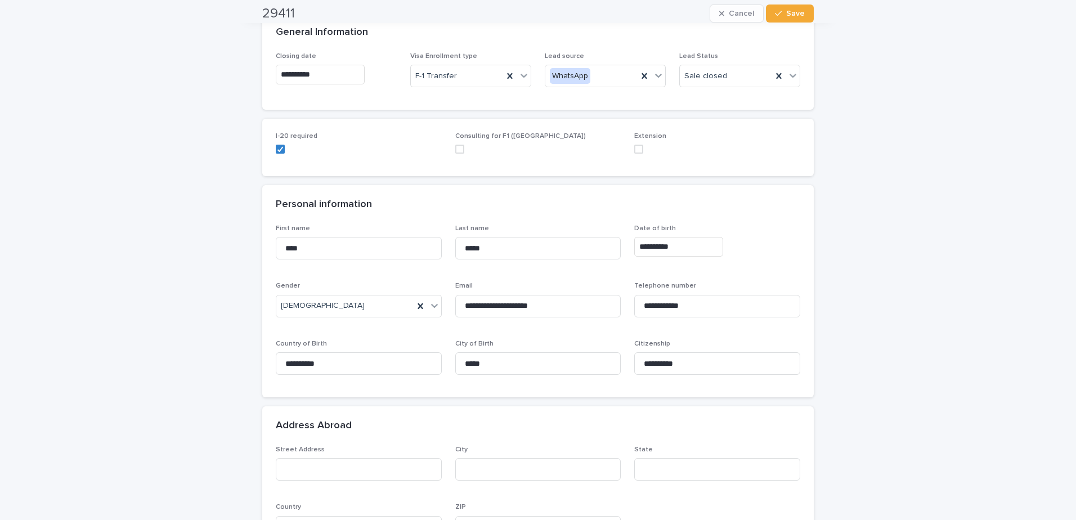
scroll to position [0, 0]
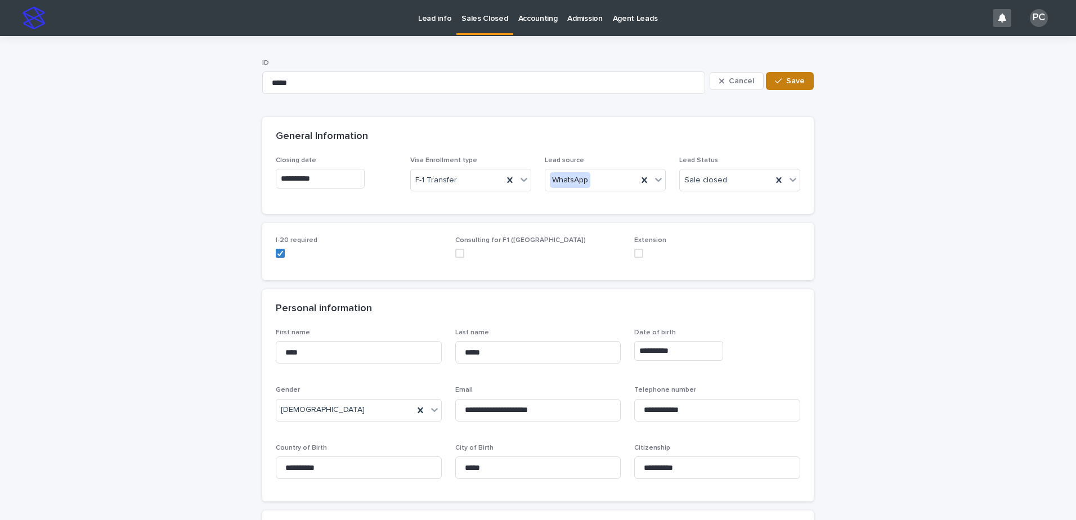
click at [534, 73] on button "Save" at bounding box center [790, 81] width 48 height 18
